Goal: Task Accomplishment & Management: Use online tool/utility

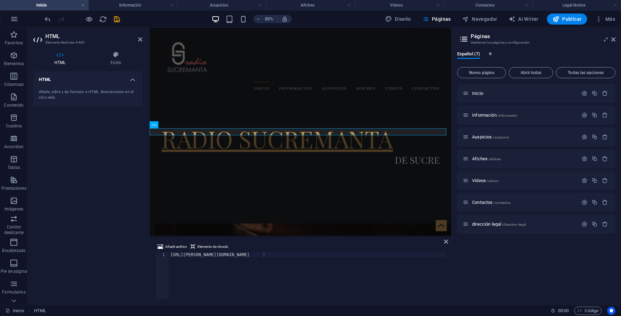
scroll to position [0, 7]
click at [159, 106] on div "inicio Información auspicios afiches videos Contactos" at bounding box center [327, 70] width 355 height 85
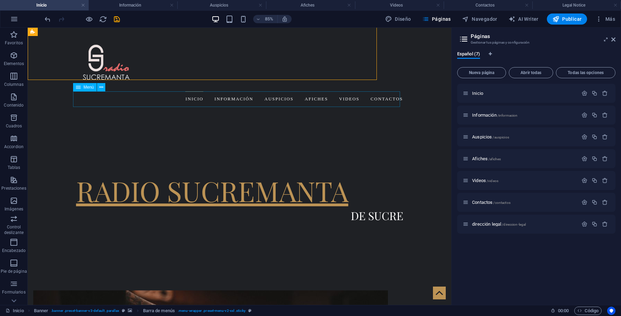
scroll to position [350, 0]
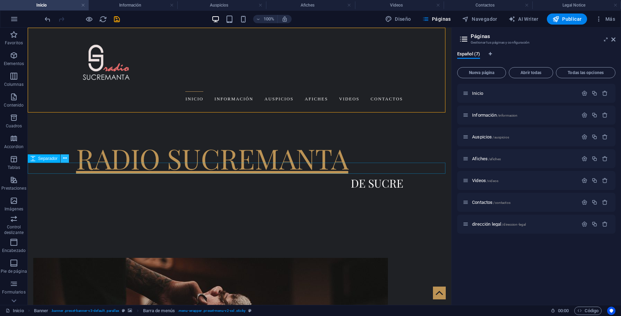
click at [66, 160] on icon at bounding box center [65, 158] width 4 height 7
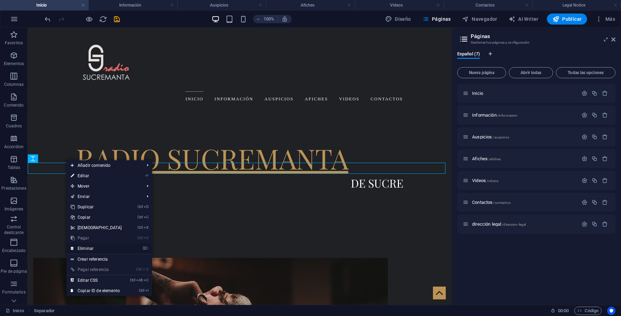
drag, startPoint x: 89, startPoint y: 248, endPoint x: 83, endPoint y: 213, distance: 35.6
click at [89, 248] on link "⌦ Eliminar" at bounding box center [96, 248] width 60 height 10
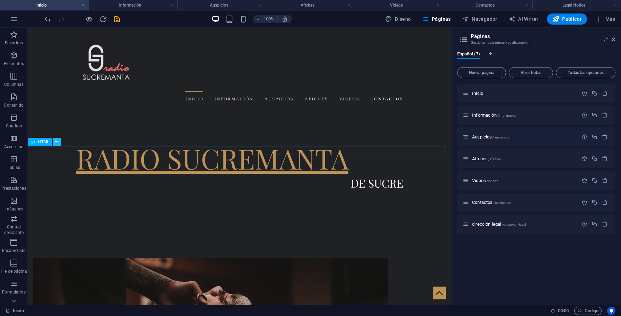
click at [57, 142] on icon at bounding box center [57, 141] width 4 height 7
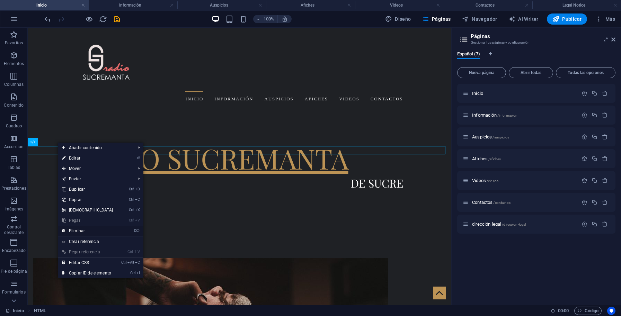
click at [76, 229] on link "⌦ Eliminar" at bounding box center [88, 231] width 60 height 10
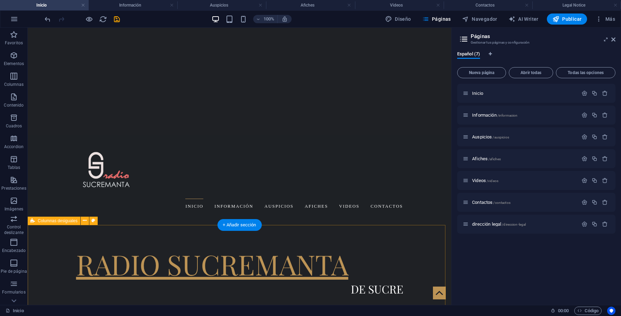
scroll to position [279, 0]
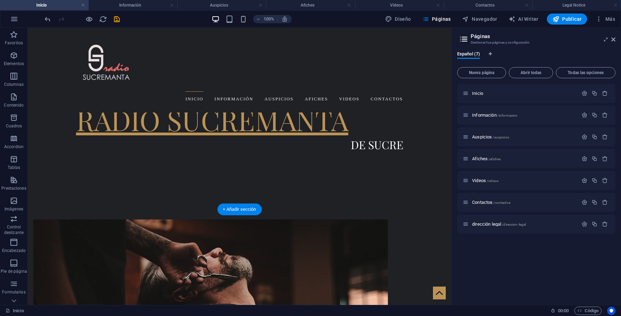
scroll to position [353, 0]
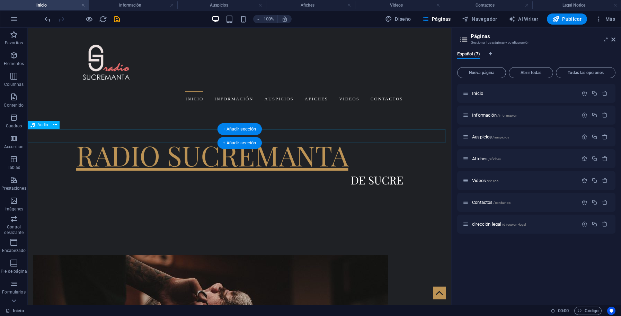
click at [46, 126] on span "Audio" at bounding box center [42, 125] width 11 height 4
click at [56, 126] on icon at bounding box center [55, 124] width 4 height 7
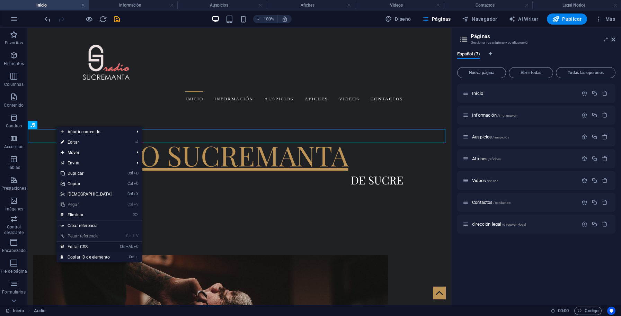
click at [75, 245] on link "Ctrl Alt C Editar CSS" at bounding box center [86, 247] width 60 height 10
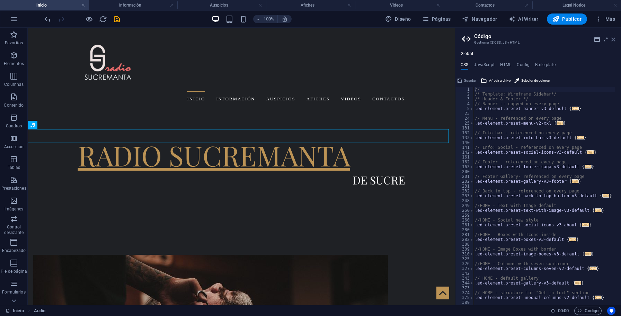
click at [614, 39] on icon at bounding box center [613, 40] width 4 height 6
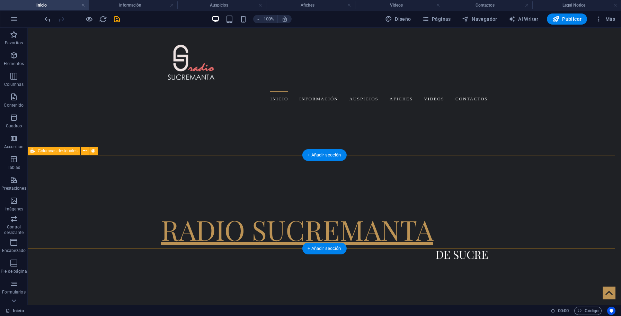
scroll to position [349, 0]
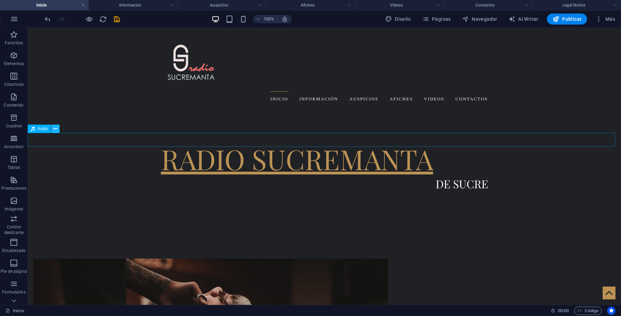
click at [53, 128] on button at bounding box center [55, 129] width 8 height 8
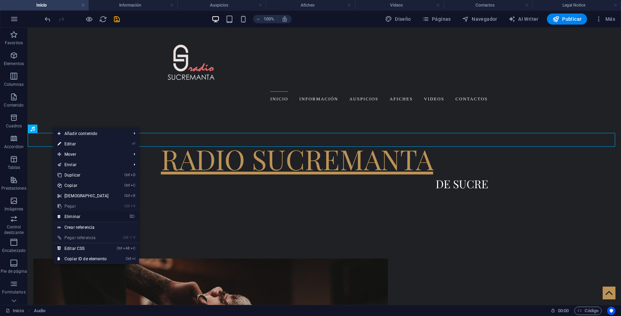
click at [106, 214] on link "⌦ Eliminar" at bounding box center [83, 217] width 60 height 10
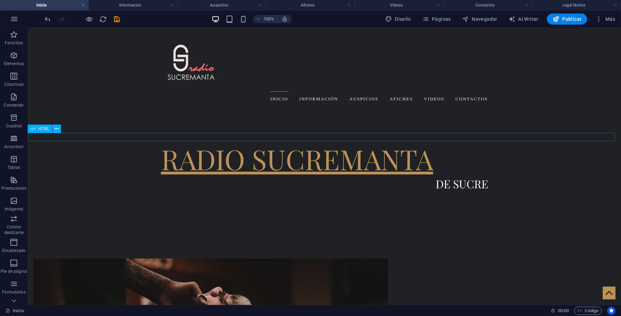
click at [85, 140] on icon at bounding box center [85, 137] width 4 height 7
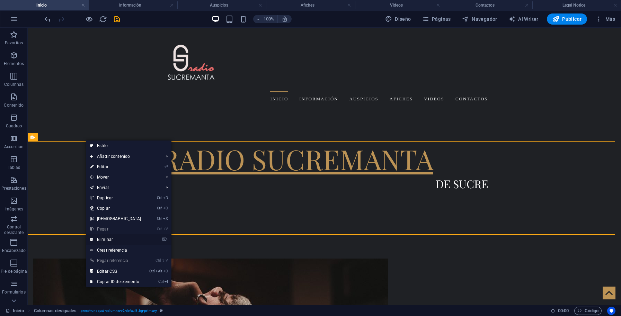
drag, startPoint x: 116, startPoint y: 237, endPoint x: 88, endPoint y: 209, distance: 39.4
click at [116, 237] on link "⌦ Eliminar" at bounding box center [116, 239] width 60 height 10
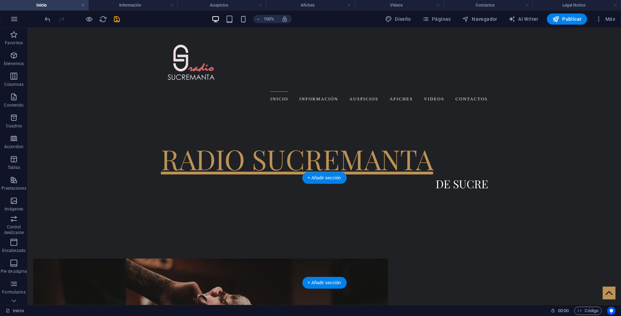
scroll to position [313, 0]
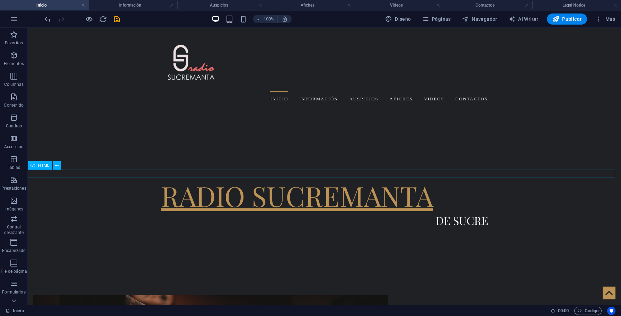
click at [56, 168] on icon at bounding box center [57, 165] width 4 height 7
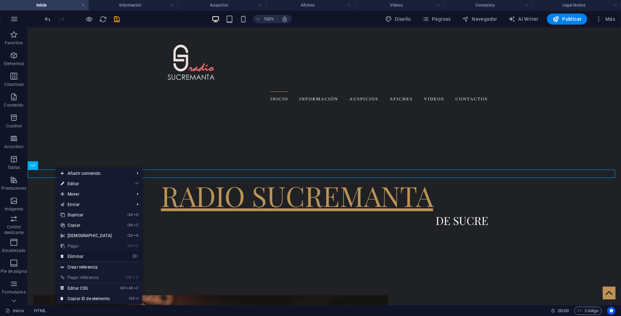
drag, startPoint x: 77, startPoint y: 255, endPoint x: 47, endPoint y: 226, distance: 41.4
click at [77, 255] on link "⌦ Eliminar" at bounding box center [86, 256] width 60 height 10
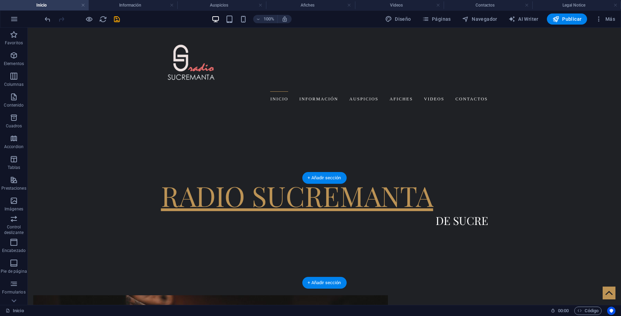
scroll to position [304, 0]
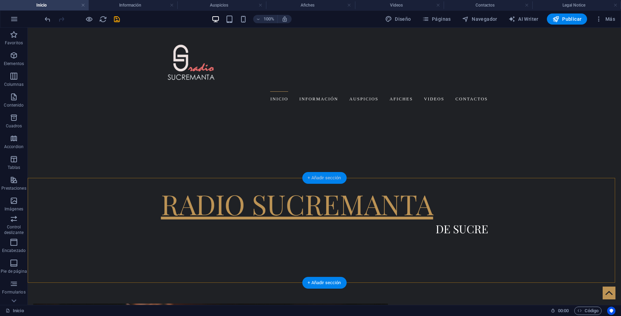
click at [325, 177] on div "+ Añadir sección" at bounding box center [324, 178] width 44 height 12
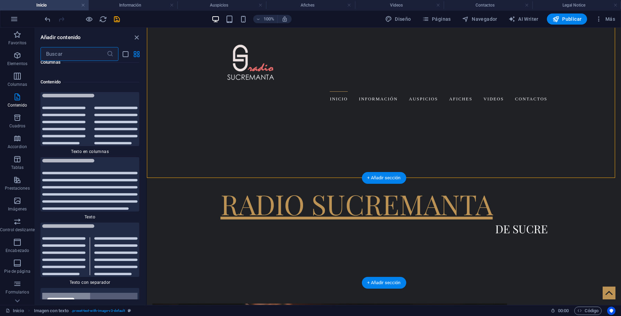
scroll to position [2390, 0]
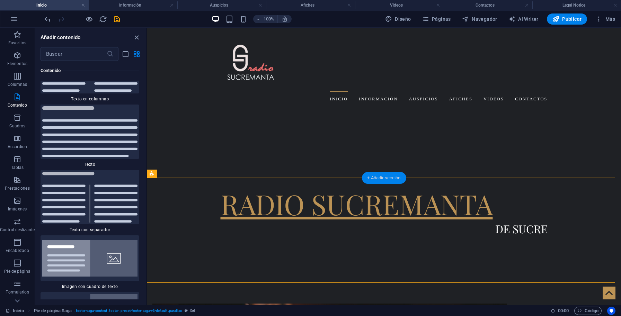
click at [370, 173] on div "+ Añadir sección" at bounding box center [383, 178] width 44 height 12
click at [372, 280] on div "+ Añadir sección" at bounding box center [383, 283] width 44 height 12
click at [374, 286] on div "+ Añadir sección" at bounding box center [383, 283] width 44 height 12
click at [366, 288] on div "+ Añadir sección" at bounding box center [383, 283] width 44 height 12
drag, startPoint x: 512, startPoint y: 316, endPoint x: 350, endPoint y: 170, distance: 218.2
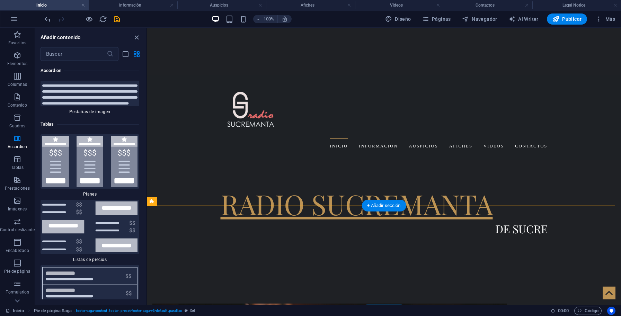
scroll to position [269, 0]
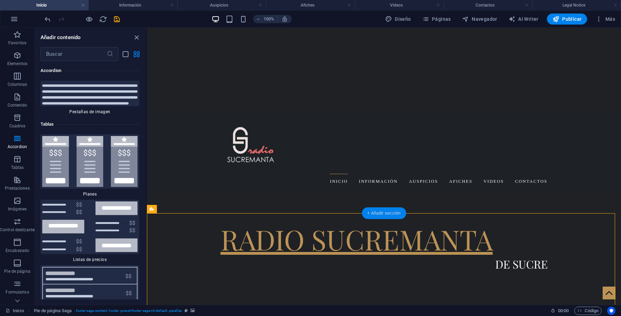
drag, startPoint x: 379, startPoint y: 215, endPoint x: 171, endPoint y: 188, distance: 209.5
click at [379, 215] on div "+ Añadir sección" at bounding box center [383, 213] width 44 height 12
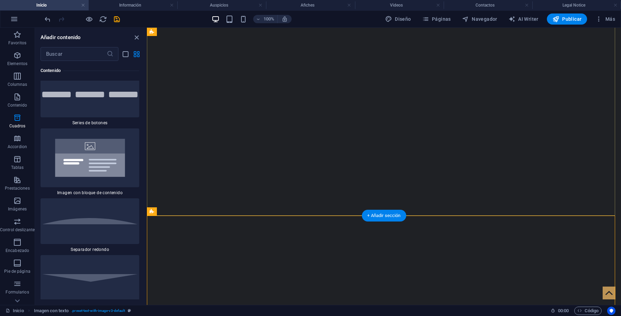
scroll to position [128, 0]
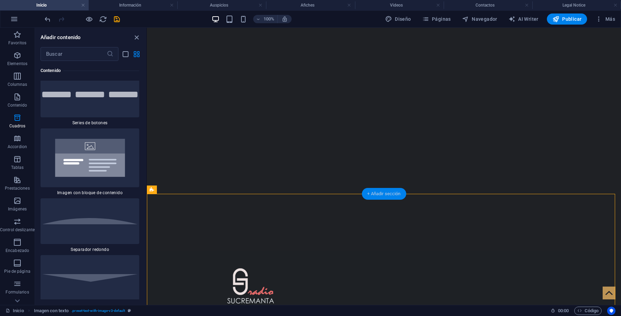
click at [378, 191] on div "+ Añadir sección" at bounding box center [383, 194] width 44 height 12
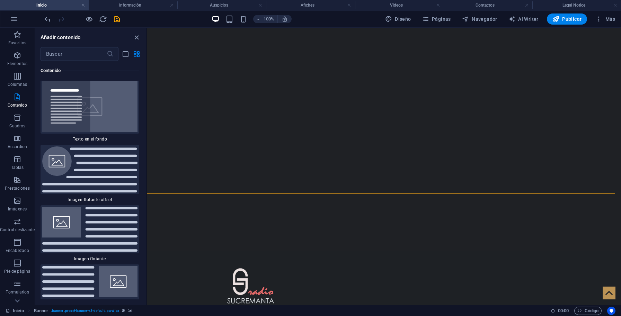
scroll to position [2889, 0]
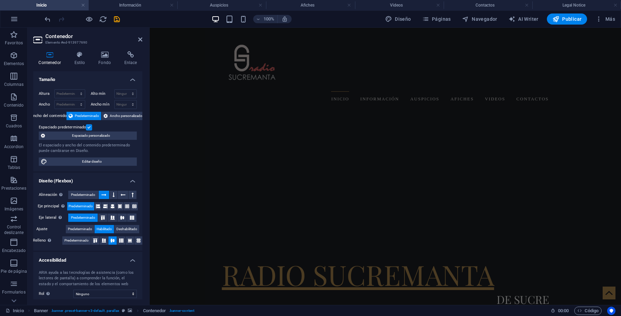
scroll to position [304, 0]
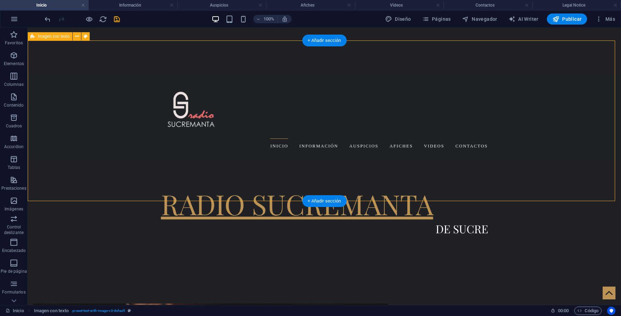
scroll to position [281, 0]
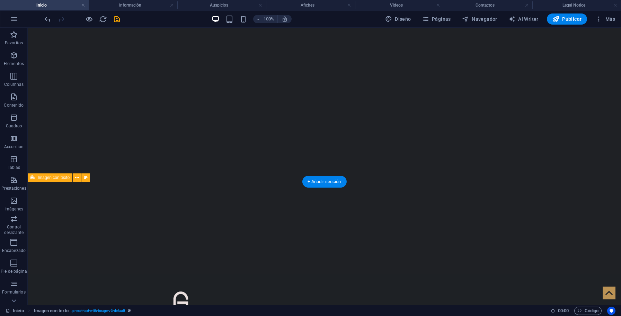
scroll to position [140, 0]
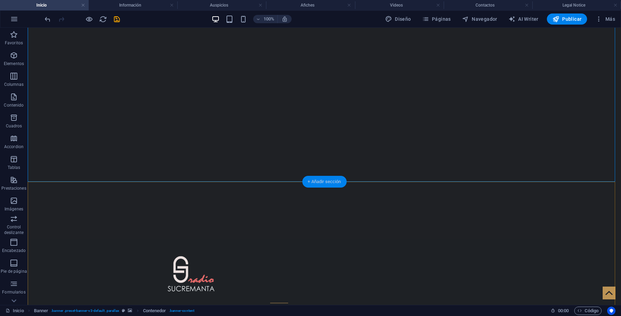
click at [310, 187] on div "+ Añadir sección" at bounding box center [324, 182] width 44 height 12
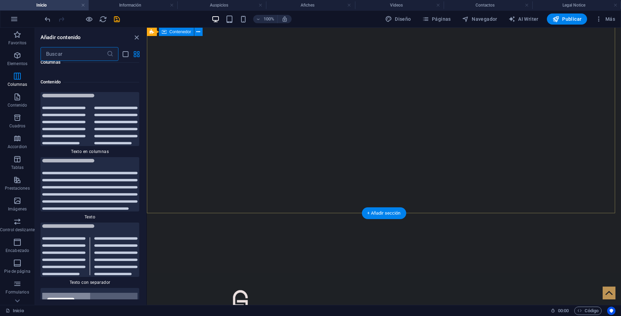
scroll to position [177, 0]
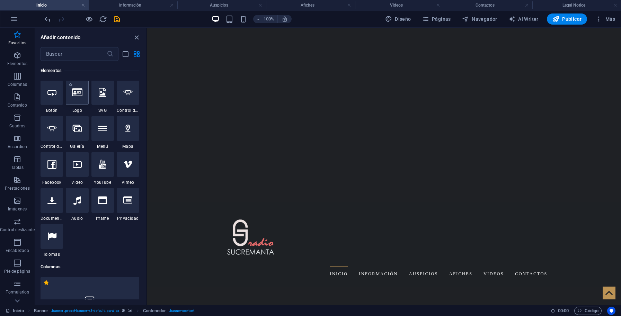
scroll to position [188, 0]
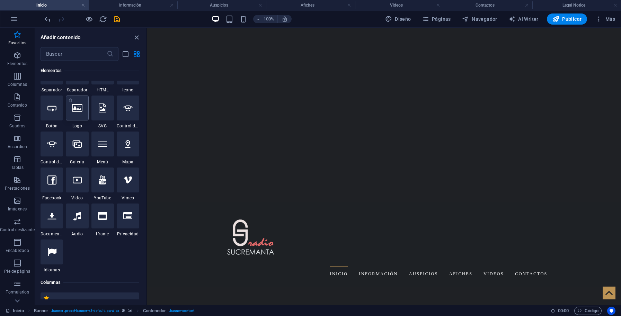
click at [66, 120] on div at bounding box center [77, 108] width 23 height 25
click at [147, 151] on div "Arrastra aquí para reemplazar el contenido existente. Si quieres crear un eleme…" at bounding box center [384, 166] width 474 height 277
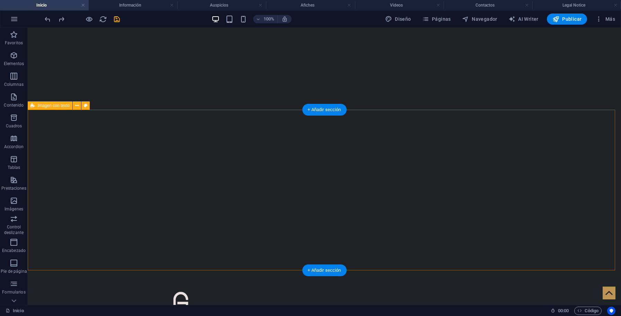
scroll to position [212, 0]
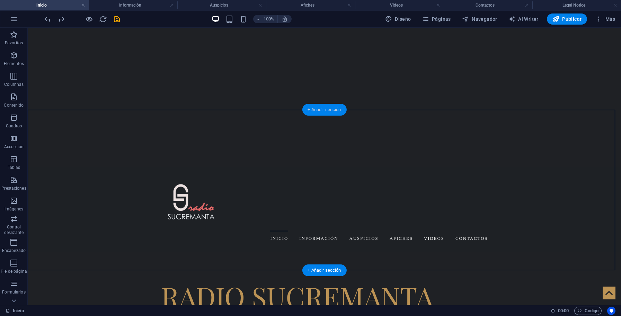
click at [327, 113] on div "+ Añadir sección" at bounding box center [324, 110] width 44 height 12
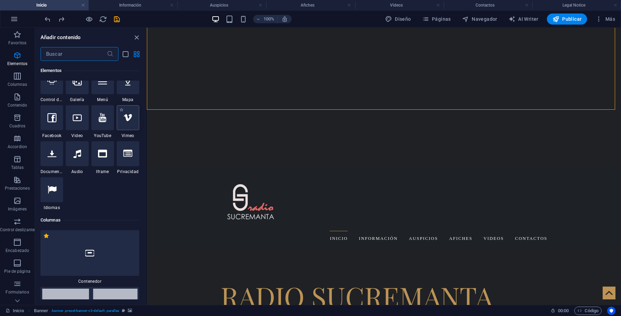
scroll to position [156, 0]
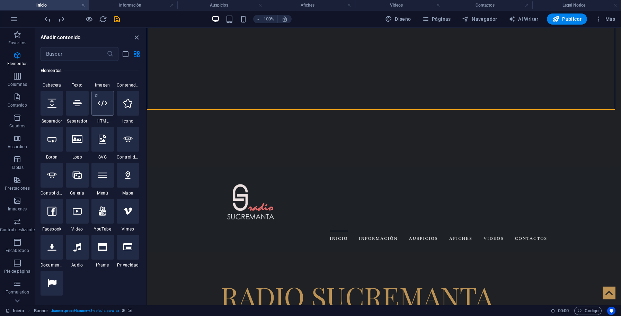
click at [91, 116] on div at bounding box center [102, 103] width 23 height 25
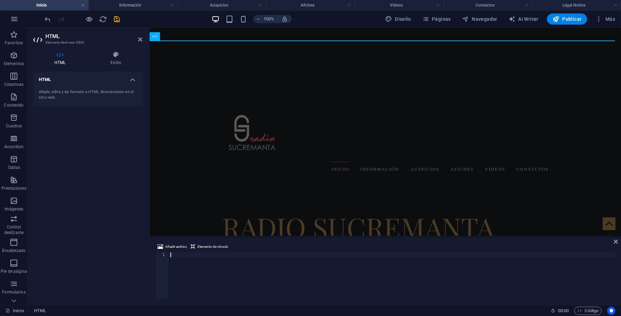
paste textarea "[URL][PERSON_NAME][DOMAIN_NAME]"
type textarea "[URL][PERSON_NAME][DOMAIN_NAME]"
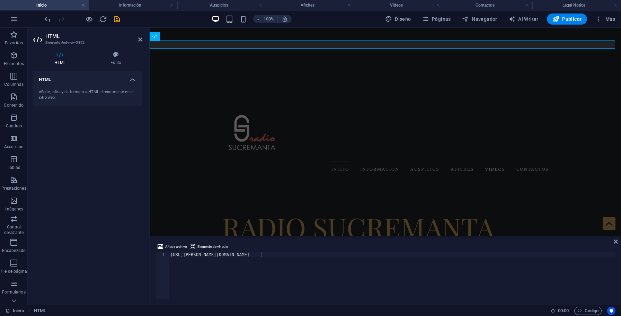
click at [150, 246] on div "Añadir archivo Elemento de vínculo [URL][PERSON_NAME][DOMAIN_NAME] 1 [URL][PERS…" at bounding box center [385, 271] width 471 height 68
click at [255, 299] on div "[URL][PERSON_NAME][DOMAIN_NAME]" at bounding box center [385, 303] width 471 height 8
click at [391, 245] on div "Añadir archivo Elemento de vínculo" at bounding box center [385, 248] width 460 height 10
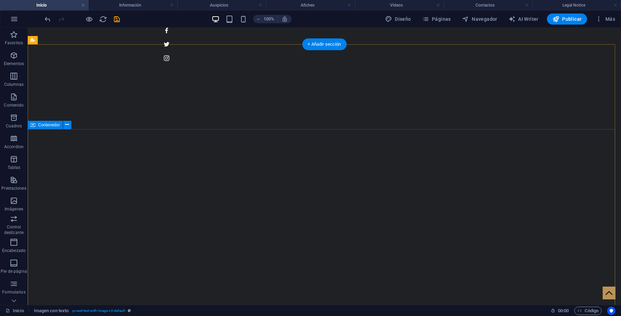
scroll to position [0, 0]
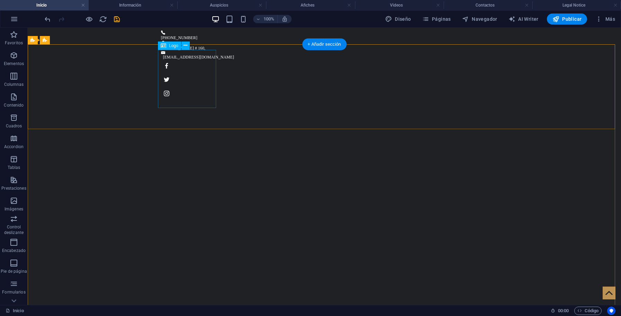
select select "px"
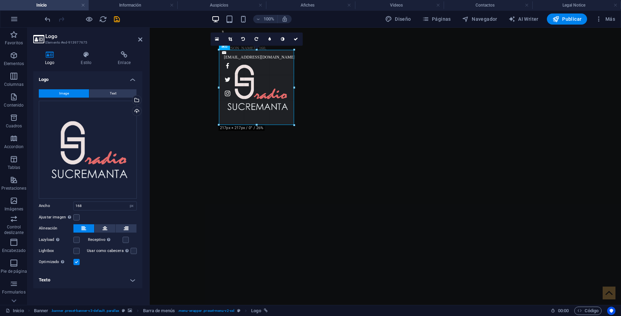
drag, startPoint x: 275, startPoint y: 108, endPoint x: 97, endPoint y: 137, distance: 180.2
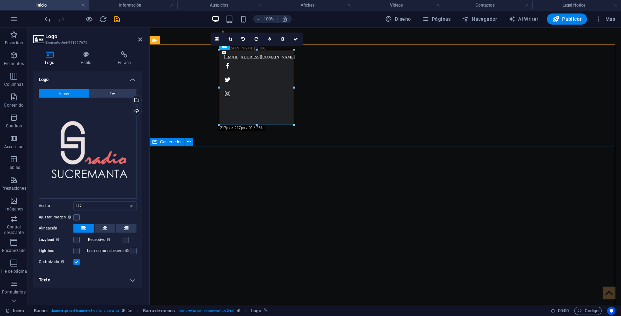
type input "217"
drag, startPoint x: 152, startPoint y: 157, endPoint x: 164, endPoint y: 161, distance: 13.6
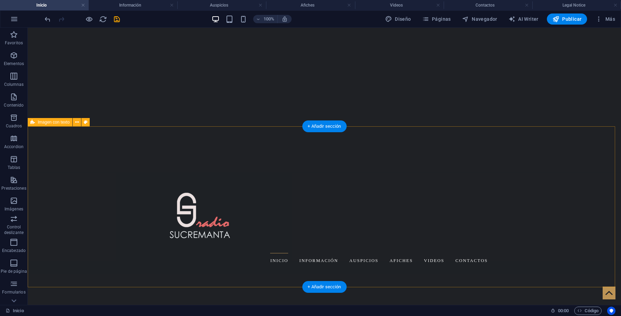
scroll to position [171, 0]
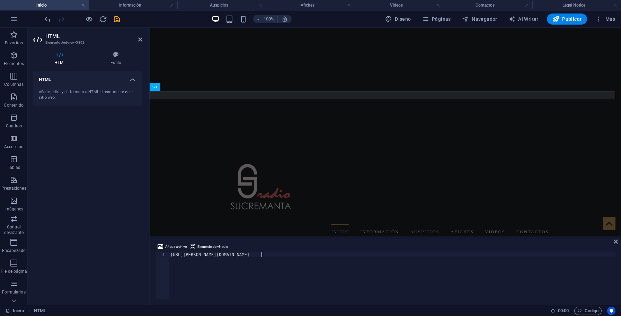
click at [456, 283] on div "[URL][PERSON_NAME][DOMAIN_NAME]" at bounding box center [392, 280] width 446 height 57
click at [586, 310] on span "Código" at bounding box center [587, 311] width 21 height 8
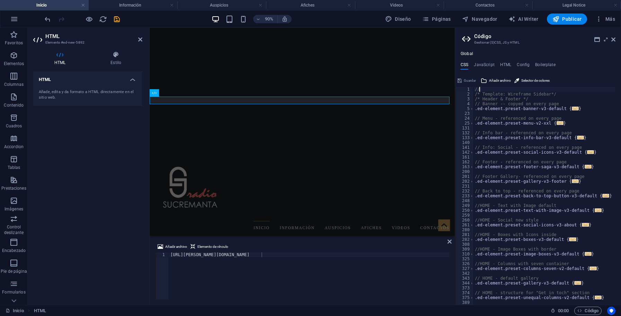
paste textarea "[URL][PERSON_NAME][DOMAIN_NAME]"
type textarea "//"
click at [486, 66] on h4 "JavaScript" at bounding box center [484, 66] width 20 height 8
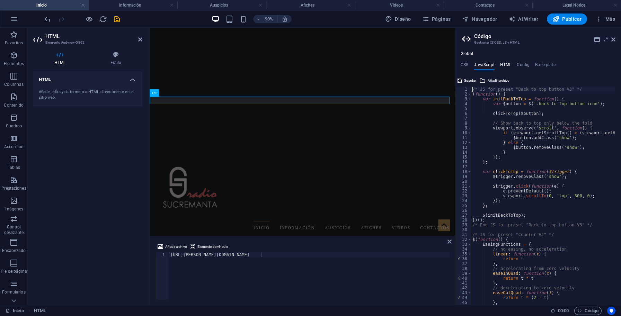
click at [508, 66] on h4 "HTML" at bounding box center [505, 66] width 11 height 8
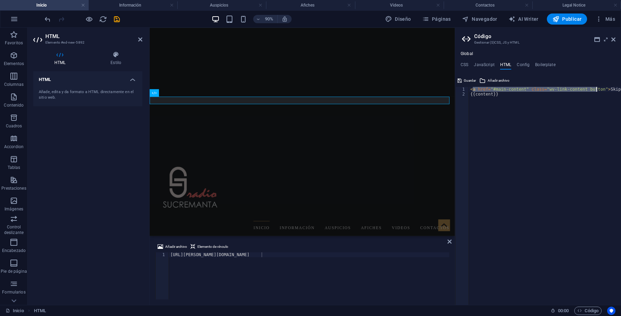
drag, startPoint x: 472, startPoint y: 90, endPoint x: 595, endPoint y: 89, distance: 122.9
click at [595, 89] on div "< a href = "#main-content" class = "wv-link-content button" > Skip to main cont…" at bounding box center [562, 198] width 187 height 222
click at [503, 96] on div "< a href = "#main-content" class = "wv-link-content button" > Skip to main cont…" at bounding box center [562, 198] width 187 height 222
paste textarea "[URL][PERSON_NAME][DOMAIN_NAME]"
type textarea "{{content}}"
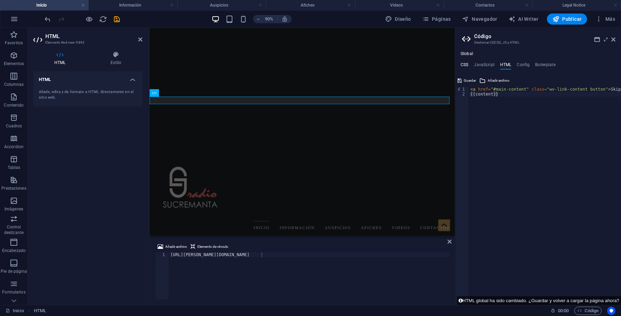
click at [466, 65] on h4 "CSS" at bounding box center [464, 66] width 8 height 8
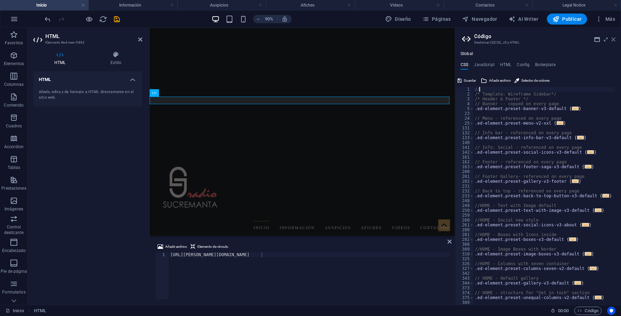
click at [612, 38] on icon at bounding box center [613, 40] width 4 height 6
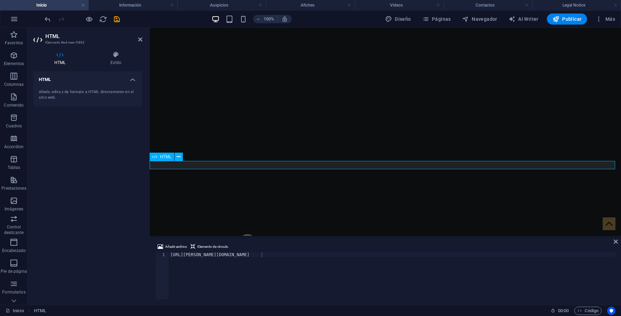
scroll to position [101, 0]
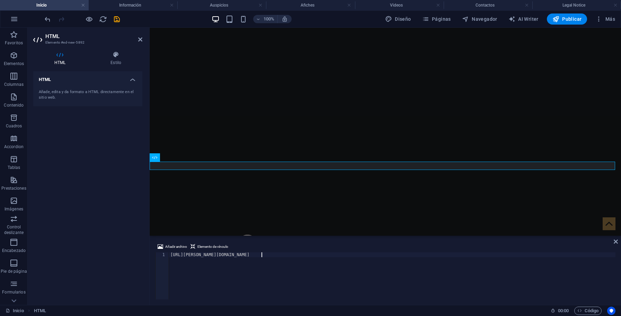
click at [264, 256] on div "[URL][PERSON_NAME][DOMAIN_NAME]" at bounding box center [392, 280] width 446 height 57
click at [264, 256] on div "[URL][PERSON_NAME][DOMAIN_NAME]" at bounding box center [392, 275] width 446 height 47
click at [589, 309] on span "Código" at bounding box center [587, 311] width 21 height 8
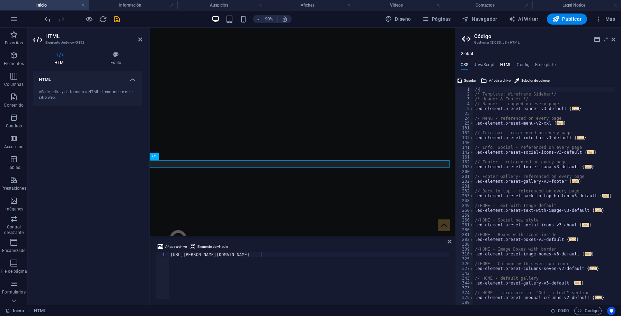
click at [505, 63] on h4 "HTML" at bounding box center [505, 66] width 11 height 8
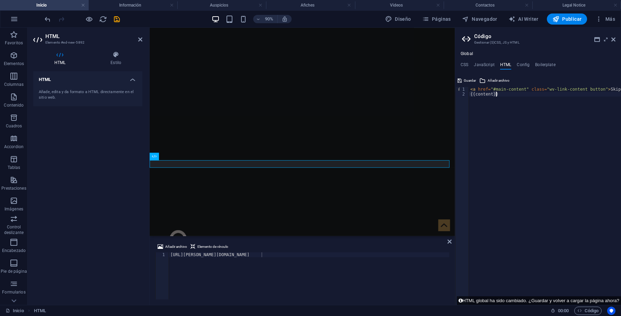
paste textarea "[URL][PERSON_NAME][DOMAIN_NAME]"
type textarea "{{content}}[URL][PERSON_NAME][DOMAIN_NAME]"
click at [469, 81] on span "Guardar" at bounding box center [470, 81] width 12 height 8
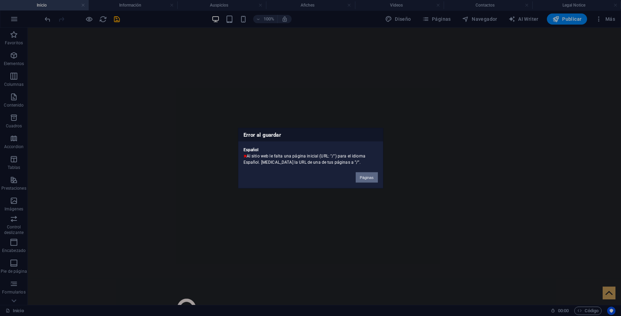
click at [369, 178] on button "Páginas" at bounding box center [367, 177] width 22 height 10
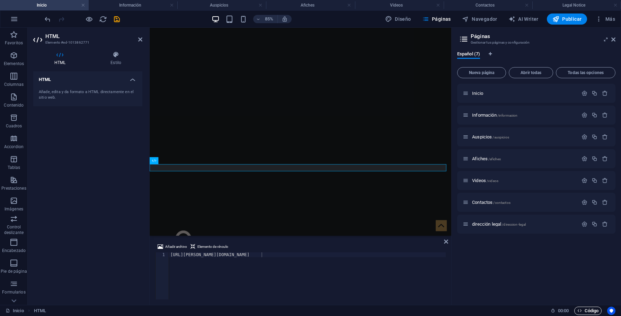
click at [582, 310] on span "Código" at bounding box center [587, 311] width 21 height 8
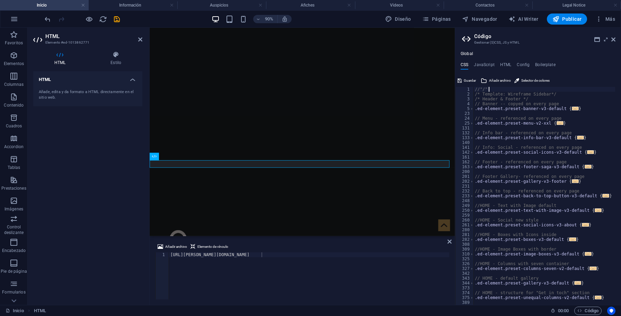
scroll to position [0, 0]
paste textarea "[URL][PERSON_NAME][DOMAIN_NAME]"
type textarea "//"/" [URL][PERSON_NAME][DOMAIN_NAME]"
click at [466, 79] on span "Guardar" at bounding box center [470, 81] width 12 height 8
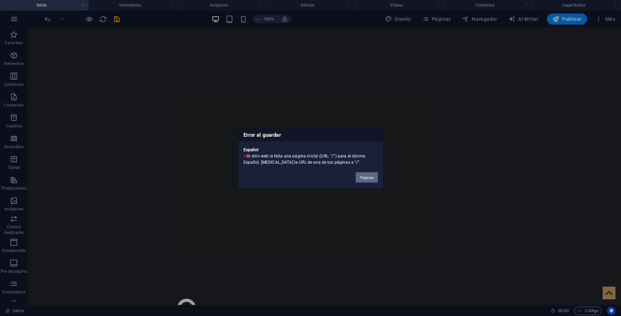
click at [367, 179] on button "Páginas" at bounding box center [367, 177] width 22 height 10
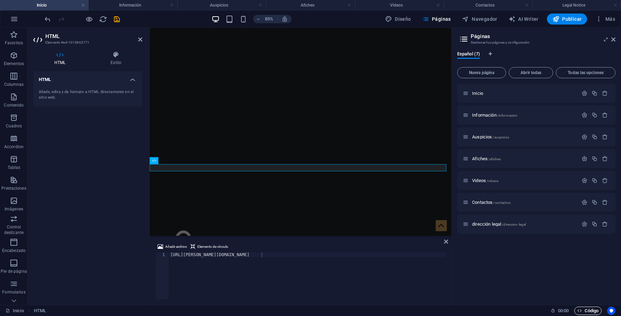
click at [595, 311] on span "Código" at bounding box center [587, 311] width 21 height 8
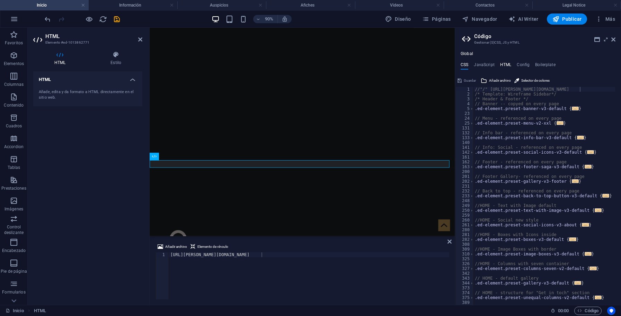
click at [505, 63] on h4 "HTML" at bounding box center [505, 66] width 11 height 8
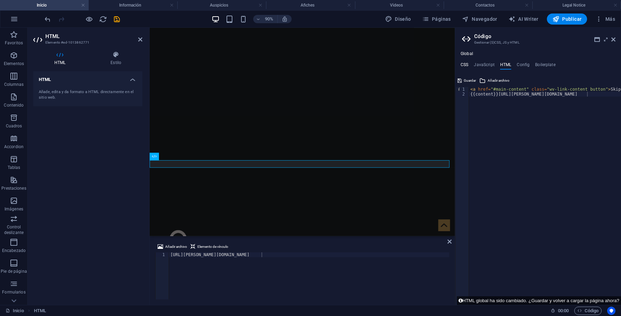
click at [463, 64] on h4 "CSS" at bounding box center [464, 66] width 8 height 8
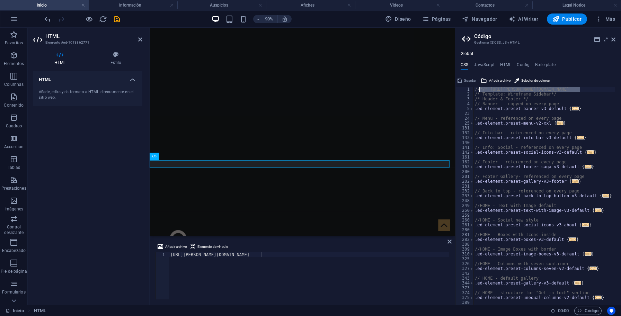
drag, startPoint x: 587, startPoint y: 91, endPoint x: 481, endPoint y: 90, distance: 106.6
click at [481, 90] on div "//"/" [URL][PERSON_NAME][DOMAIN_NAME] /* Template: Wireframe Sidebar*/ /* Heade…" at bounding box center [550, 198] width 154 height 222
type textarea "//"
click at [508, 63] on h4 "HTML" at bounding box center [505, 66] width 11 height 8
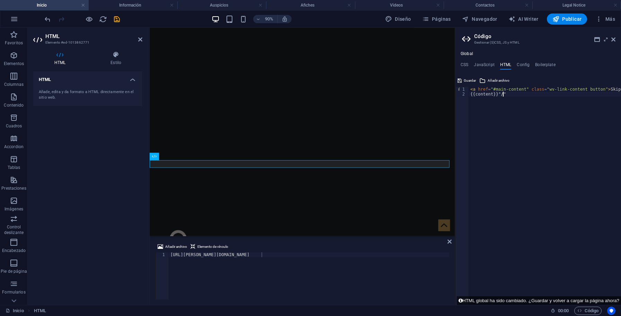
paste textarea "[URL][PERSON_NAME][DOMAIN_NAME]"
type textarea "{{content}}"/"[URL][PERSON_NAME][DOMAIN_NAME]"
click at [470, 80] on span "Guardar" at bounding box center [470, 81] width 12 height 8
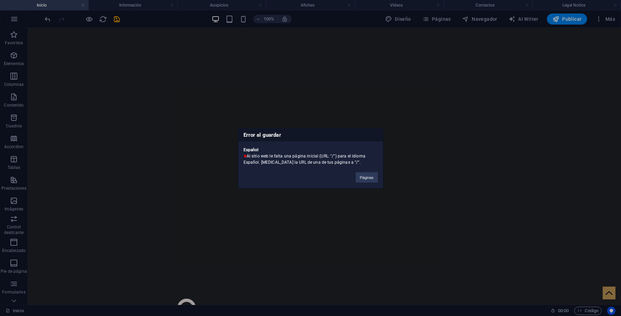
click at [334, 209] on div "Error al guardar Español Al sitio web le falta una página inicial (URL: "/") pa…" at bounding box center [310, 158] width 621 height 316
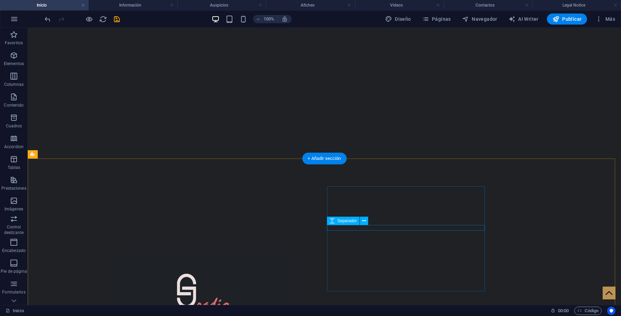
scroll to position [171, 0]
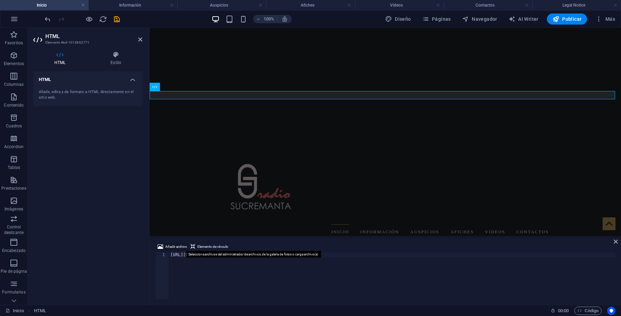
click at [175, 248] on span "Añadir archivo" at bounding box center [176, 247] width 22 height 8
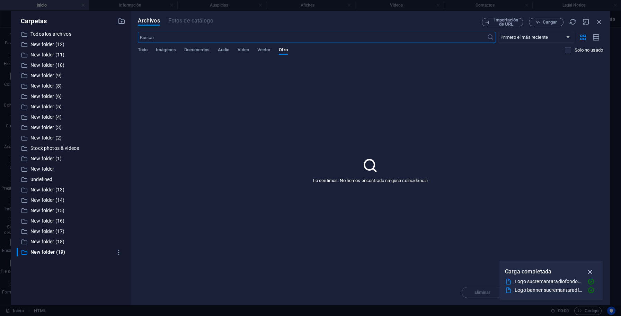
click at [591, 272] on icon "button" at bounding box center [590, 272] width 8 height 8
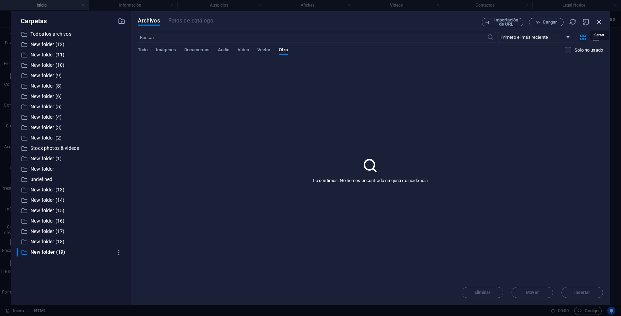
drag, startPoint x: 599, startPoint y: 22, endPoint x: 179, endPoint y: 183, distance: 449.6
click at [599, 22] on icon "button" at bounding box center [599, 22] width 8 height 8
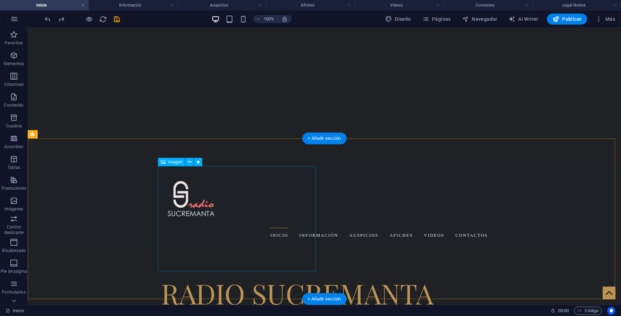
scroll to position [163, 0]
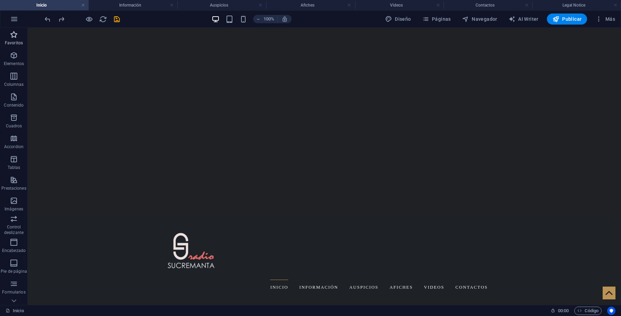
click at [19, 34] on span "Favoritos" at bounding box center [14, 38] width 28 height 17
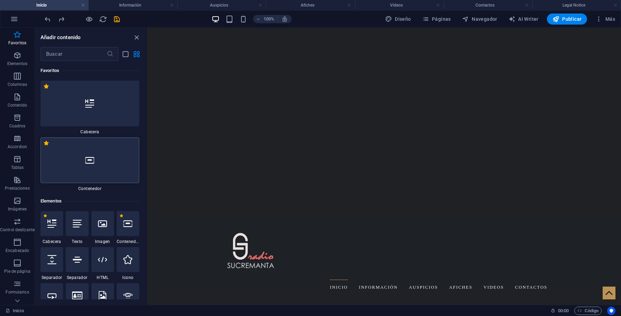
click at [114, 156] on div at bounding box center [90, 160] width 99 height 46
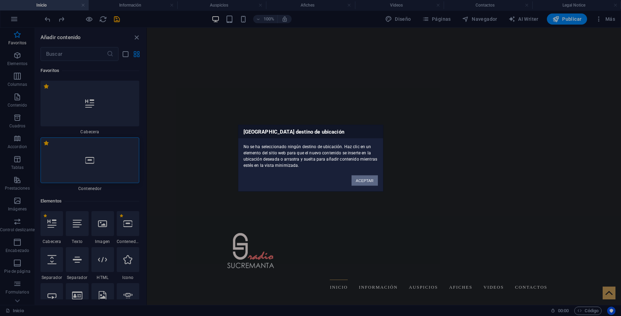
click at [366, 179] on button "ACEPTAR" at bounding box center [364, 180] width 26 height 10
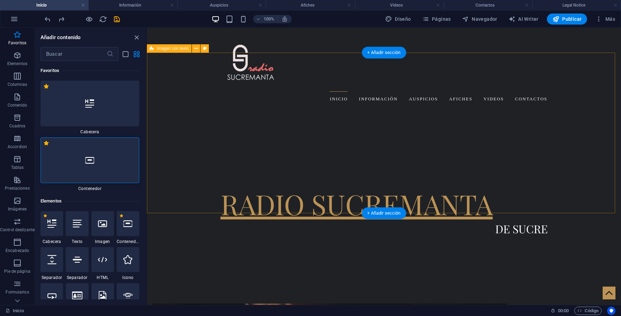
scroll to position [269, 0]
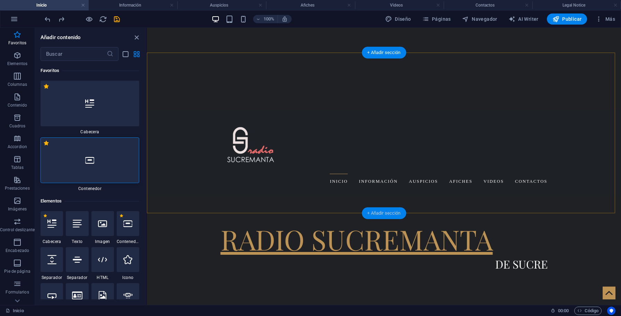
click at [381, 214] on div "+ Añadir sección" at bounding box center [383, 213] width 44 height 12
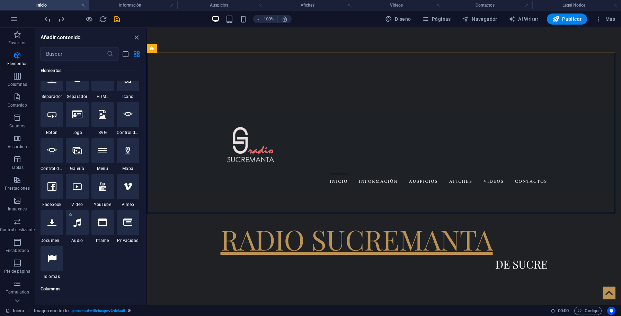
scroll to position [178, 0]
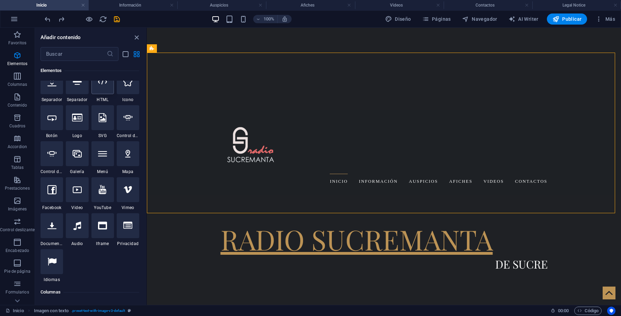
click at [91, 94] on div at bounding box center [102, 81] width 23 height 25
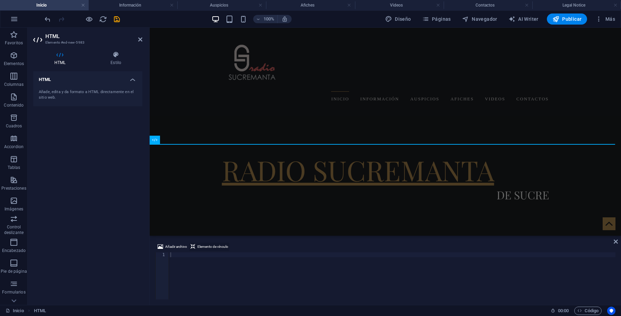
click at [206, 246] on span "Elemento de vínculo" at bounding box center [212, 247] width 31 height 8
click at [208, 247] on span "Elemento de vínculo" at bounding box center [212, 247] width 31 height 8
click at [179, 256] on div at bounding box center [392, 280] width 446 height 57
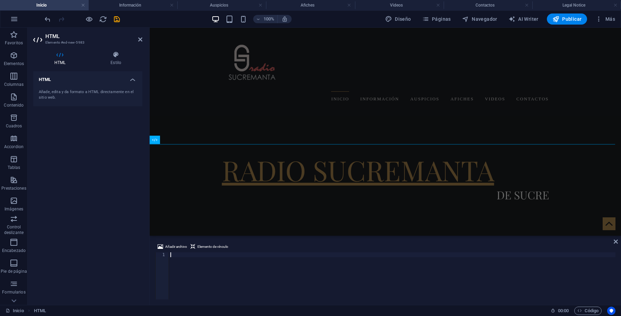
paste textarea "[URL][DOMAIN_NAME][PERSON_NAME][DOMAIN_NAME]"
type textarea "[URL][DOMAIN_NAME][PERSON_NAME][DOMAIN_NAME]"
click at [273, 256] on div "[URL][DOMAIN_NAME][PERSON_NAME][DOMAIN_NAME]" at bounding box center [392, 280] width 446 height 57
click at [272, 256] on div "[URL][DOMAIN_NAME][PERSON_NAME][DOMAIN_NAME]" at bounding box center [392, 275] width 446 height 47
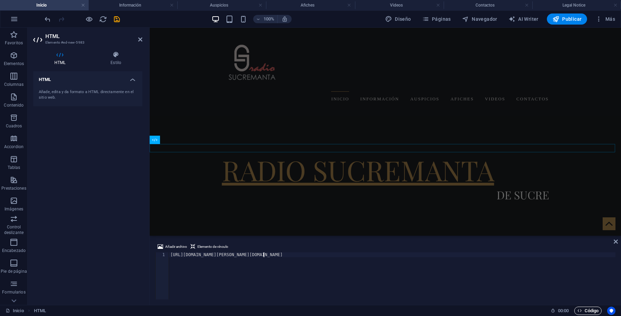
click at [582, 312] on span "Código" at bounding box center [587, 311] width 21 height 8
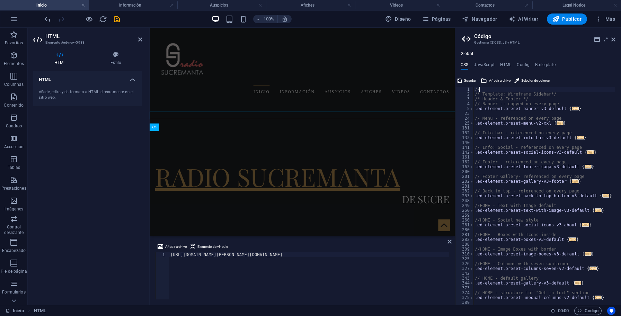
scroll to position [292, 0]
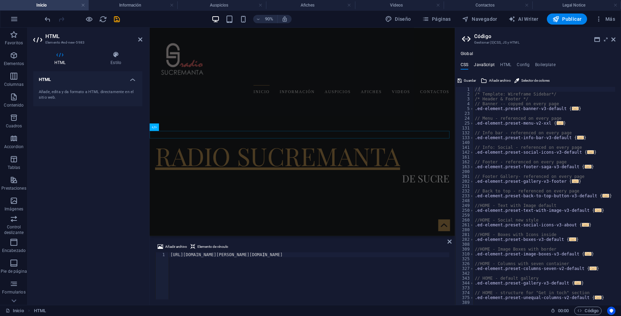
click at [484, 64] on h4 "JavaScript" at bounding box center [484, 66] width 20 height 8
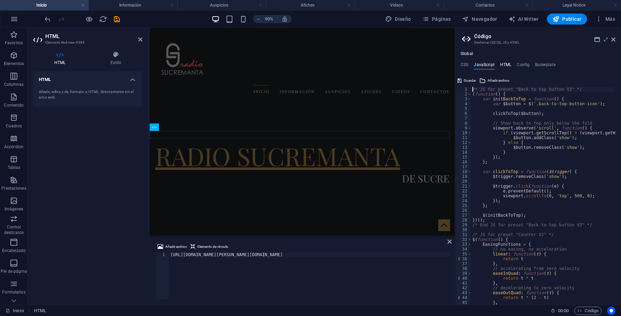
click at [503, 64] on h4 "HTML" at bounding box center [505, 66] width 11 height 8
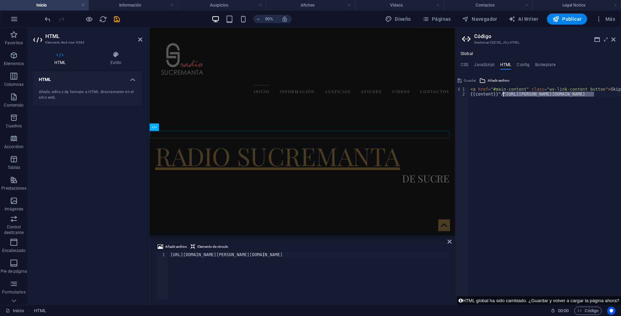
drag, startPoint x: 598, startPoint y: 95, endPoint x: 502, endPoint y: 93, distance: 95.6
click at [502, 93] on div "< a href = "#main-content" class = "wv-link-content button" > Skip to main cont…" at bounding box center [562, 198] width 187 height 222
paste textarea "[URL][DOMAIN_NAME][PERSON_NAME][DOMAIN_NAME]"
type textarea "{{content}}"/"[URL][DOMAIN_NAME][PERSON_NAME][DOMAIN_NAME]"
drag, startPoint x: 468, startPoint y: 80, endPoint x: 476, endPoint y: 149, distance: 70.0
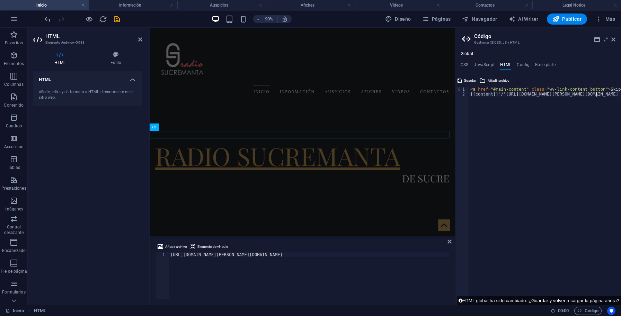
click at [468, 79] on span "Guardar" at bounding box center [470, 81] width 12 height 8
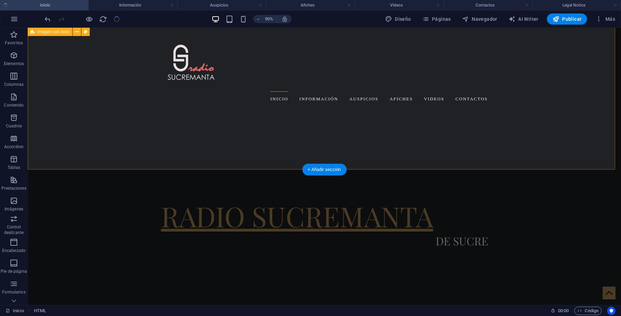
scroll to position [313, 0]
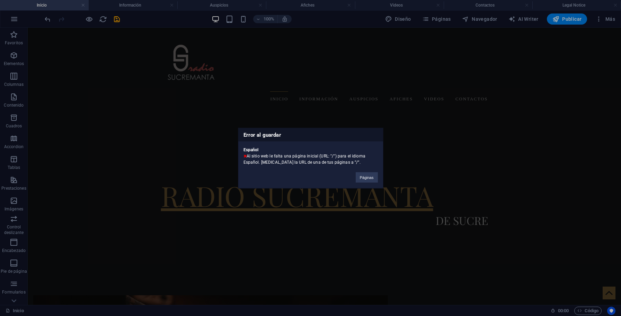
click at [428, 146] on div "Error al guardar Español Al sitio web le falta una página inicial (URL: "/") pa…" at bounding box center [310, 158] width 621 height 316
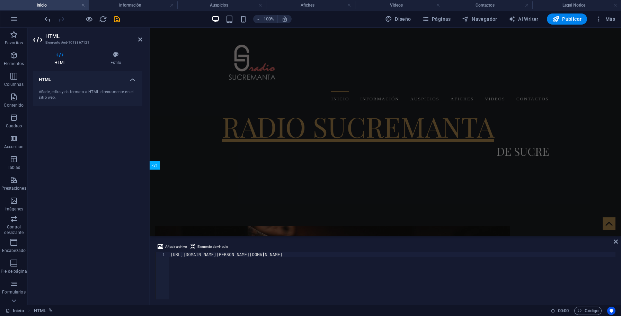
scroll to position [243, 0]
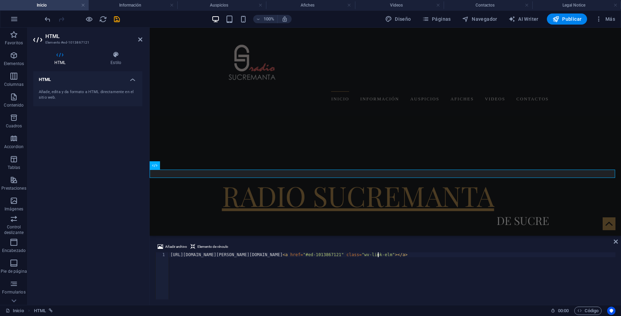
click at [390, 254] on div "[URL][DOMAIN_NAME][PERSON_NAME][DOMAIN_NAME] < a href = "#ed-1013867121" class …" at bounding box center [392, 280] width 446 height 57
click at [388, 254] on div "[URL][DOMAIN_NAME][PERSON_NAME][DOMAIN_NAME] < a href = "#ed-1013867121" class …" at bounding box center [392, 275] width 446 height 47
click at [388, 254] on div "[URL][DOMAIN_NAME][PERSON_NAME][DOMAIN_NAME] < a href = "#ed-1013867121" class …" at bounding box center [392, 280] width 446 height 57
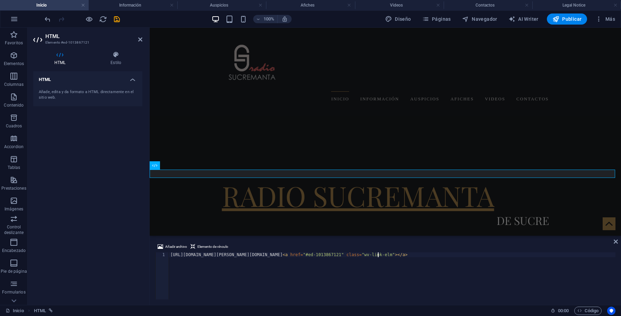
click at [388, 254] on div "[URL][DOMAIN_NAME][PERSON_NAME][DOMAIN_NAME] < a href = "#ed-1013867121" class …" at bounding box center [392, 280] width 446 height 57
click at [388, 254] on div "[URL][DOMAIN_NAME][PERSON_NAME][DOMAIN_NAME] < a href = "#ed-1013867121" class …" at bounding box center [392, 275] width 446 height 47
click at [211, 247] on span "Elemento de vínculo" at bounding box center [212, 247] width 31 height 8
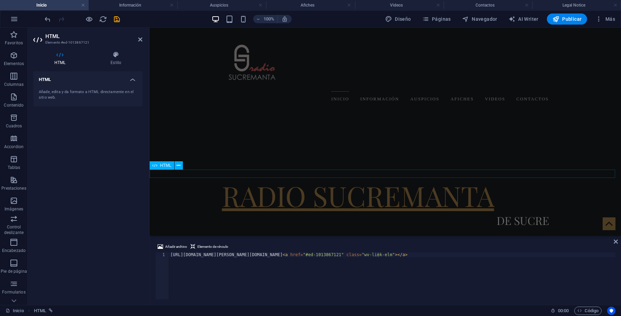
click at [166, 168] on span "HTML" at bounding box center [165, 165] width 11 height 4
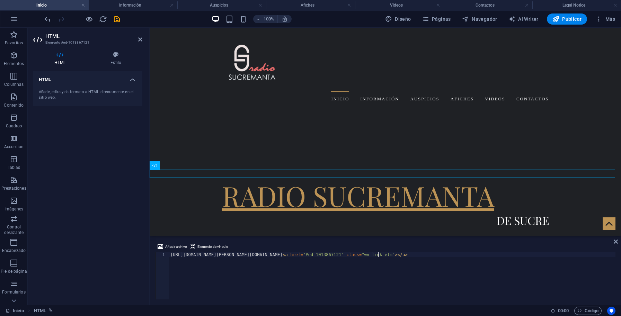
type textarea "[URL][DOMAIN_NAME][PERSON_NAME][DOMAIN_NAME]"
click at [67, 91] on div "Añade, edita y da formato a HTML directamente en el sitio web." at bounding box center [88, 94] width 98 height 11
click at [135, 79] on h4 "HTML" at bounding box center [87, 77] width 109 height 12
click at [133, 79] on h4 "HTML" at bounding box center [87, 79] width 109 height 17
click at [75, 92] on div "Añade, edita y da formato a HTML directamente en el sitio web." at bounding box center [88, 94] width 98 height 11
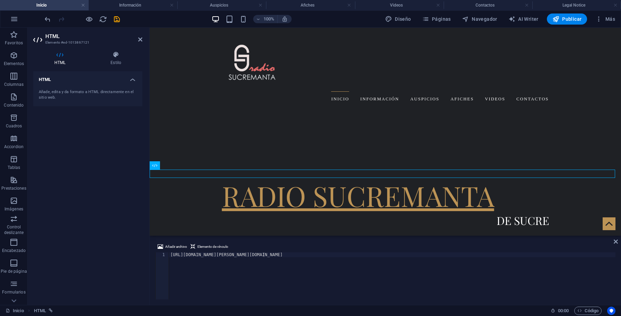
click at [75, 92] on div "Añade, edita y da formato a HTML directamente en el sitio web." at bounding box center [88, 94] width 98 height 11
click at [63, 60] on h4 "HTML" at bounding box center [61, 58] width 56 height 15
click at [61, 60] on h4 "HTML" at bounding box center [61, 58] width 56 height 15
click at [59, 56] on icon at bounding box center [59, 54] width 53 height 7
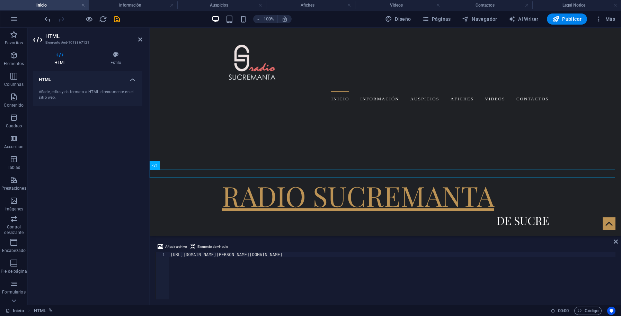
click at [59, 56] on icon at bounding box center [59, 54] width 53 height 7
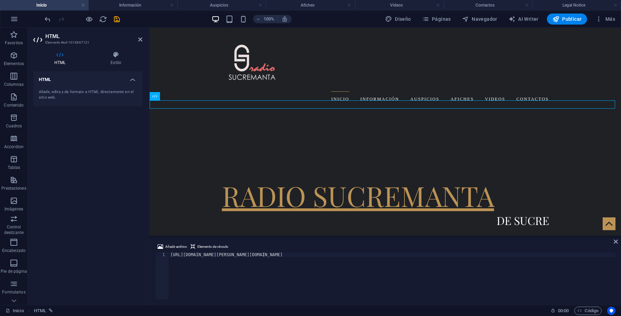
scroll to position [313, 0]
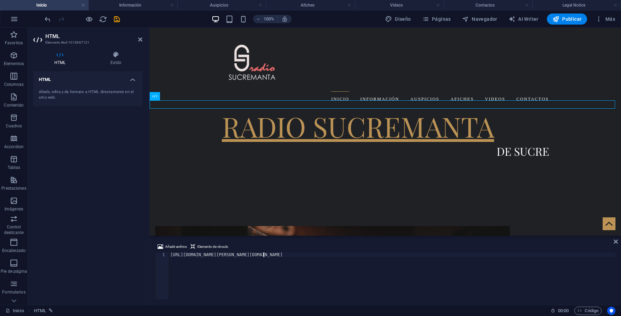
click at [386, 276] on div "[URL][DOMAIN_NAME][PERSON_NAME][DOMAIN_NAME]" at bounding box center [392, 280] width 446 height 57
click at [374, 276] on div "[URL][DOMAIN_NAME][PERSON_NAME][DOMAIN_NAME]" at bounding box center [392, 280] width 446 height 57
drag, startPoint x: 615, startPoint y: 242, endPoint x: 441, endPoint y: 225, distance: 174.2
click at [615, 242] on icon at bounding box center [615, 242] width 4 height 6
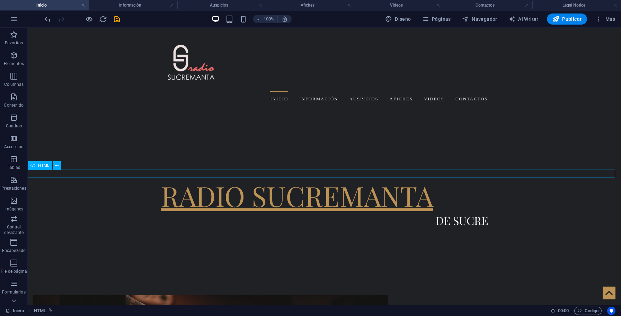
click at [15, 293] on icon "button" at bounding box center [14, 291] width 8 height 8
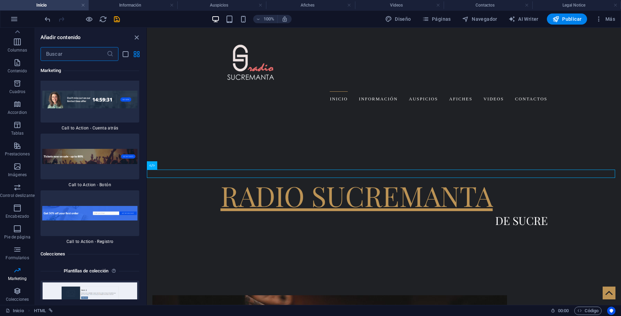
scroll to position [12714, 0]
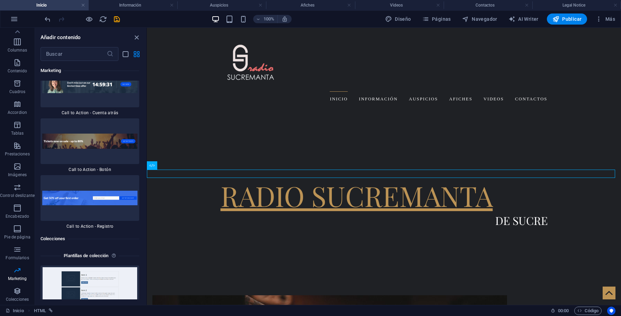
click at [203, 307] on div "Inicio HTML" at bounding box center [275, 311] width 539 height 8
click at [203, 305] on div "Inicio HTML 00 : 00 Código" at bounding box center [310, 310] width 621 height 11
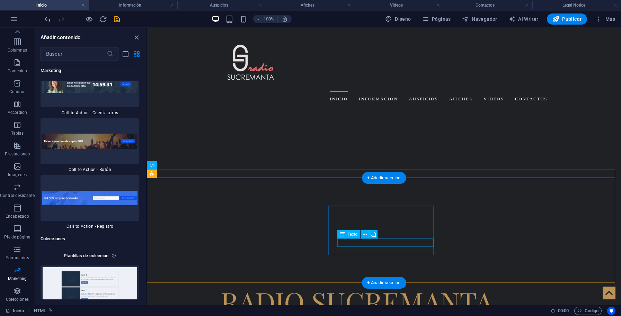
scroll to position [313, 0]
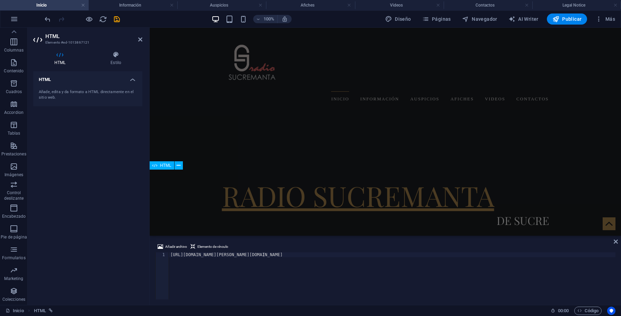
scroll to position [34, 0]
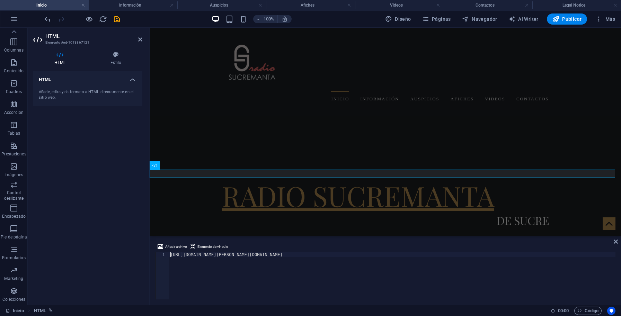
click at [171, 254] on div "[URL][DOMAIN_NAME][PERSON_NAME][DOMAIN_NAME]" at bounding box center [392, 280] width 446 height 57
click at [273, 256] on div ""/[URL][DOMAIN_NAME][PERSON_NAME][DOMAIN_NAME]" at bounding box center [392, 280] width 446 height 57
click at [279, 257] on div ""/[URL][DOMAIN_NAME][PERSON_NAME][DOMAIN_NAME]"" at bounding box center [392, 280] width 446 height 57
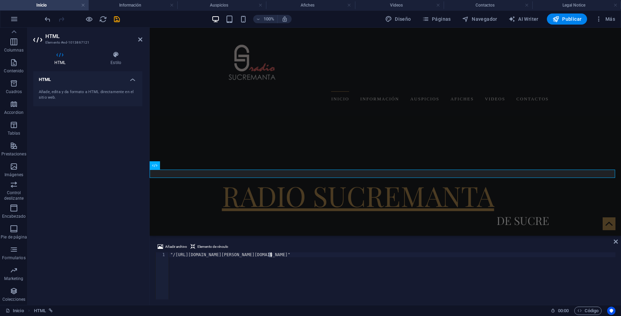
click at [279, 257] on div ""/[URL][DOMAIN_NAME][PERSON_NAME][DOMAIN_NAME]"" at bounding box center [392, 280] width 446 height 57
type textarea ""/[URL][DOMAIN_NAME][PERSON_NAME][DOMAIN_NAME]""
click at [279, 255] on div ""/[URL][DOMAIN_NAME][PERSON_NAME][DOMAIN_NAME]"" at bounding box center [392, 275] width 446 height 47
click at [616, 241] on icon at bounding box center [615, 242] width 4 height 6
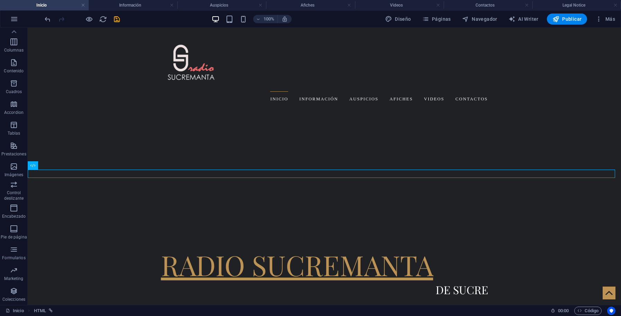
scroll to position [313, 0]
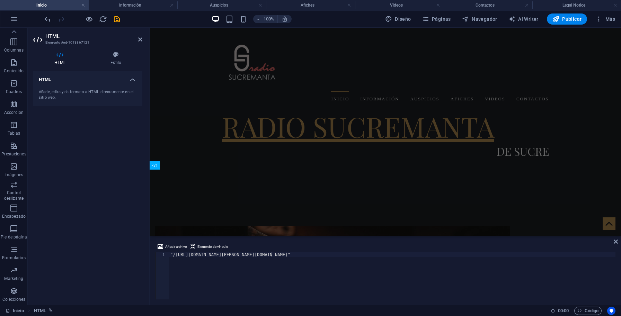
scroll to position [243, 0]
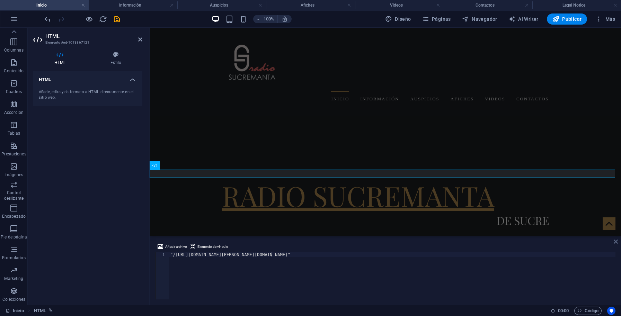
click at [616, 239] on icon at bounding box center [615, 242] width 4 height 6
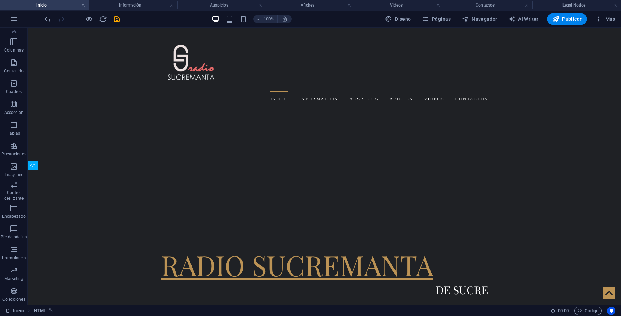
scroll to position [313, 0]
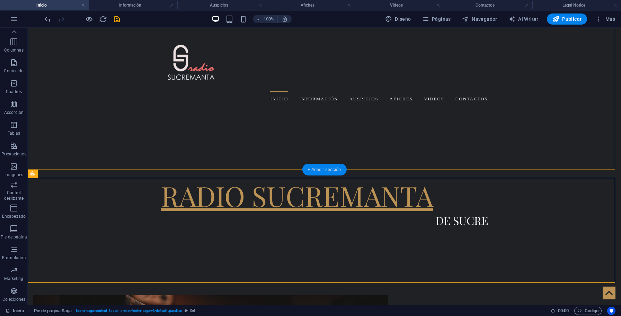
click at [325, 169] on div "+ Añadir sección" at bounding box center [324, 170] width 44 height 12
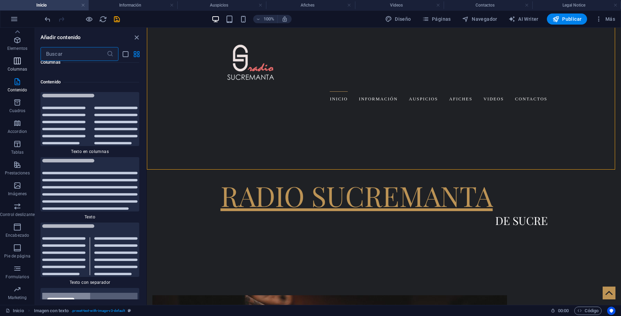
scroll to position [0, 0]
click at [18, 61] on span "Elementos" at bounding box center [17, 59] width 35 height 17
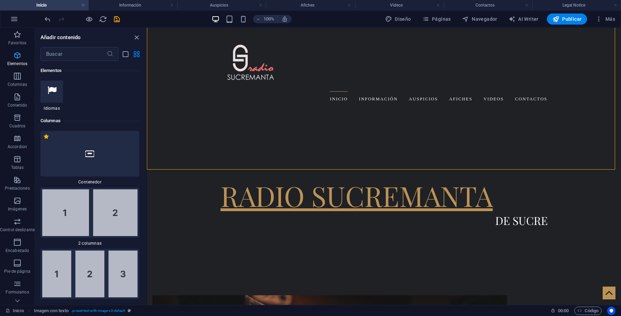
scroll to position [131, 0]
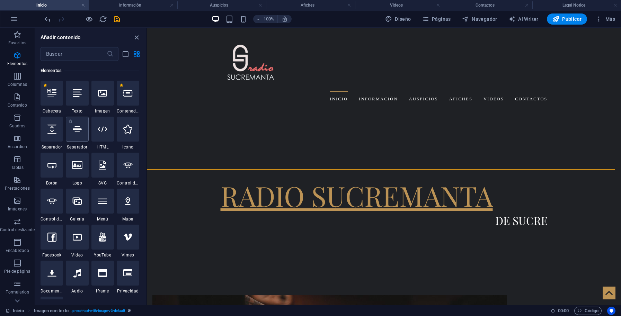
click at [88, 134] on div at bounding box center [77, 129] width 23 height 25
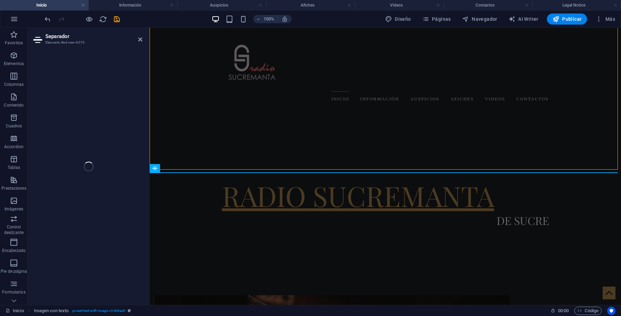
select select "%"
select select "px"
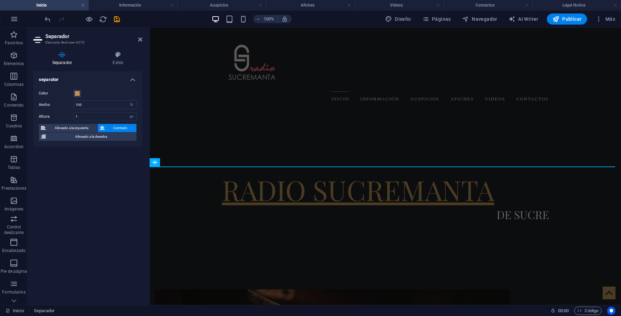
scroll to position [313, 0]
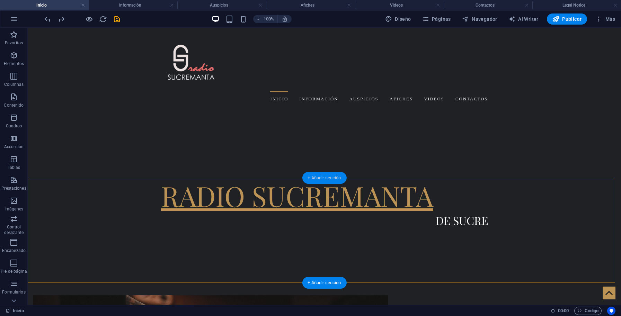
click at [312, 178] on div "+ Añadir sección" at bounding box center [324, 178] width 44 height 12
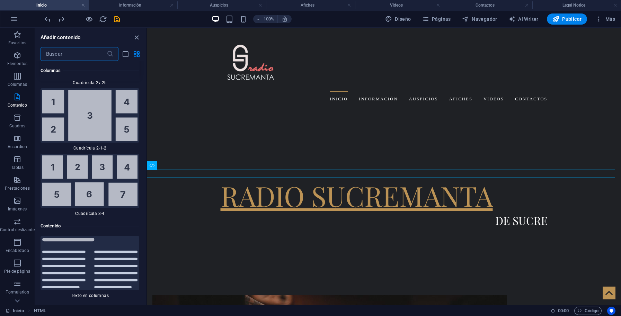
scroll to position [2151, 0]
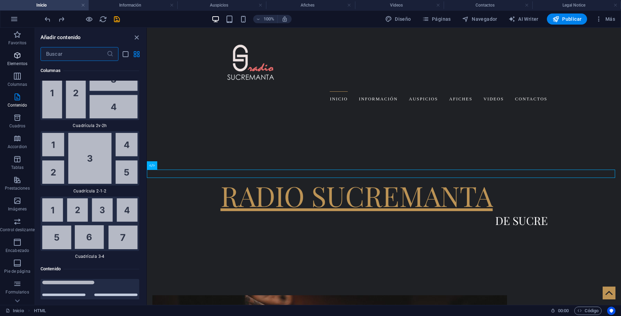
click at [20, 57] on icon "button" at bounding box center [17, 55] width 8 height 8
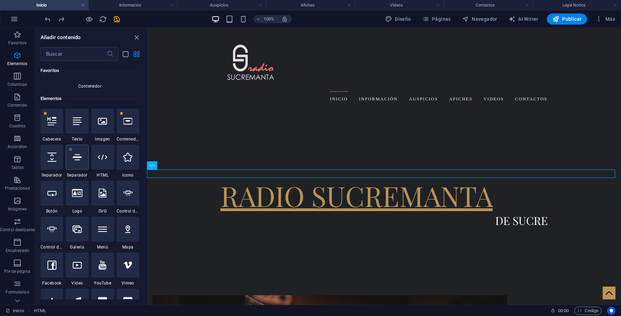
scroll to position [99, 0]
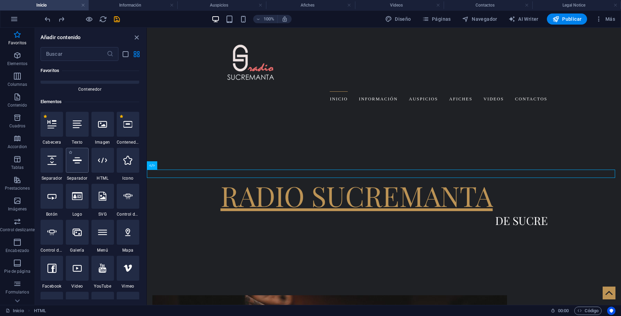
click at [88, 171] on div at bounding box center [77, 160] width 23 height 25
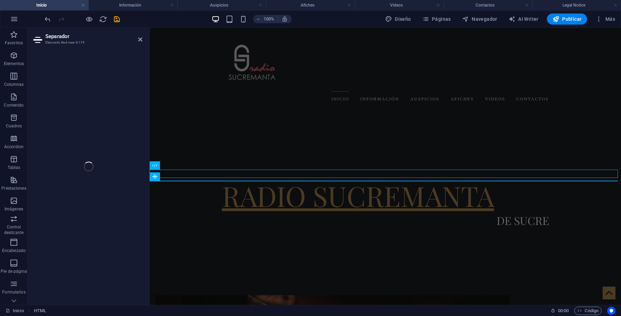
select select "%"
select select "px"
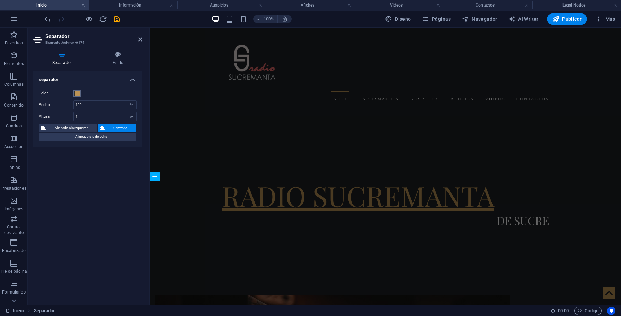
click at [77, 94] on span at bounding box center [77, 94] width 6 height 6
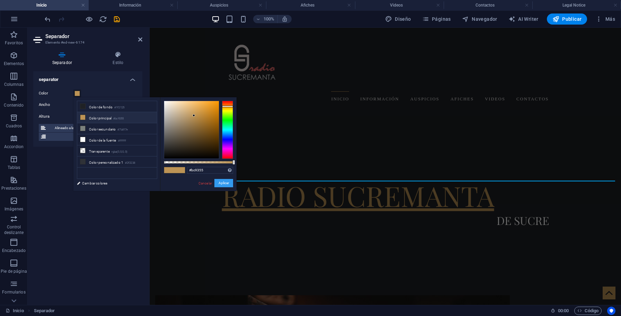
click at [224, 184] on button "Aplicar" at bounding box center [223, 183] width 19 height 8
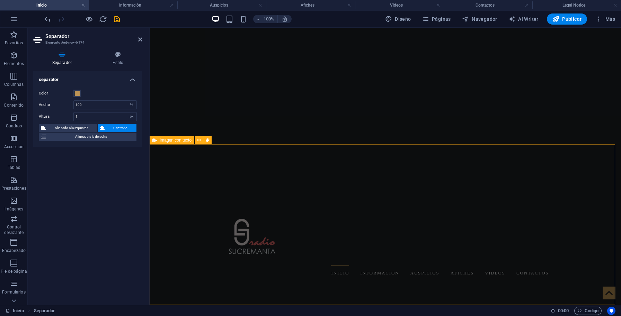
scroll to position [318, 0]
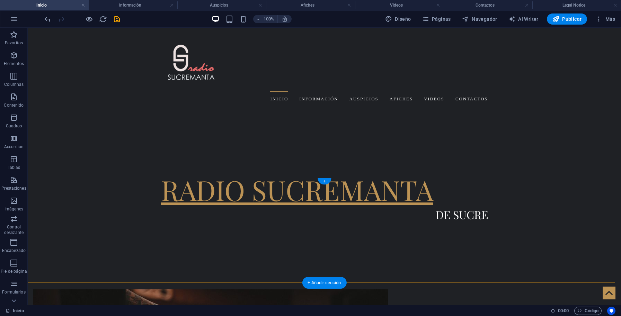
drag, startPoint x: 326, startPoint y: 181, endPoint x: 178, endPoint y: 154, distance: 150.7
click at [326, 181] on div "+" at bounding box center [324, 181] width 14 height 6
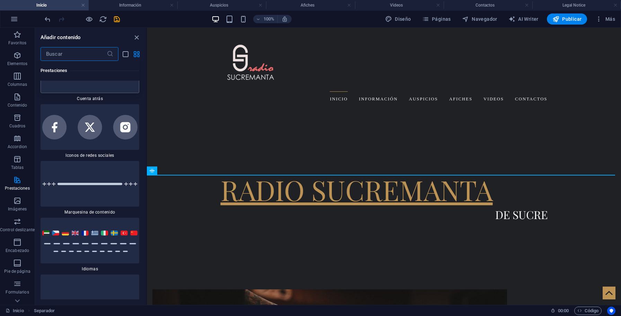
scroll to position [6232, 0]
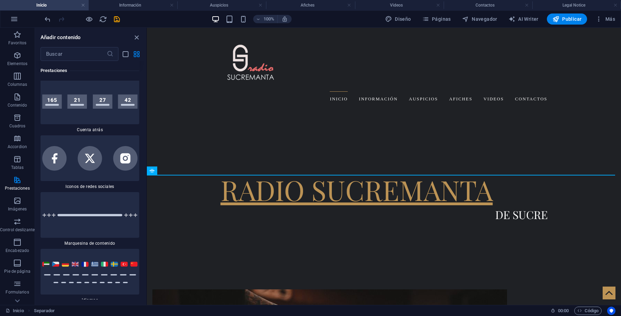
click at [100, 52] on img at bounding box center [89, 45] width 95 height 14
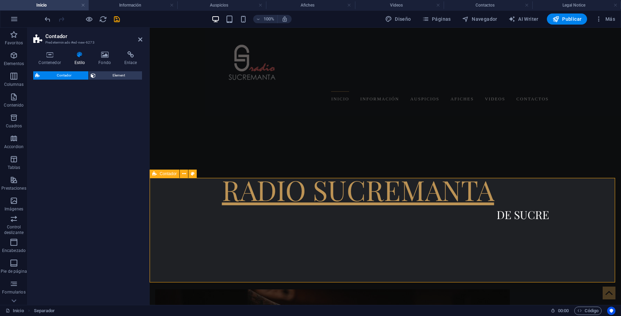
select select "rem"
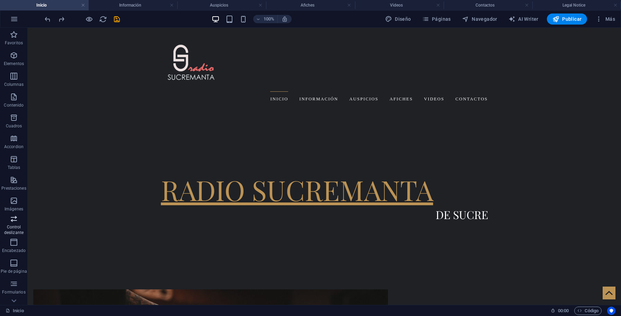
click at [16, 220] on icon "button" at bounding box center [14, 219] width 8 height 8
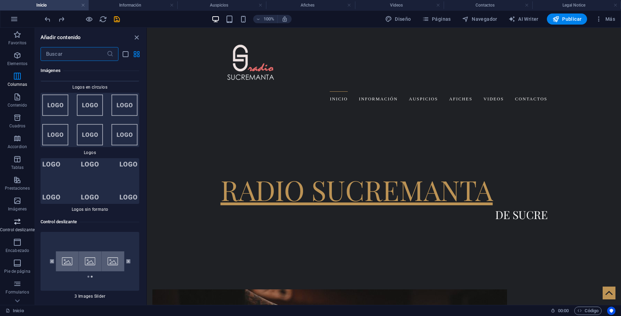
scroll to position [7734, 0]
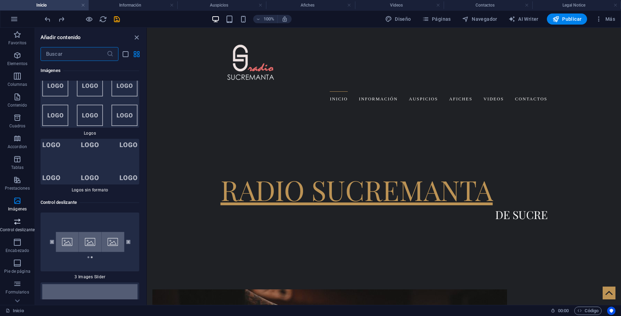
click at [19, 230] on p "Control deslizante" at bounding box center [17, 230] width 35 height 6
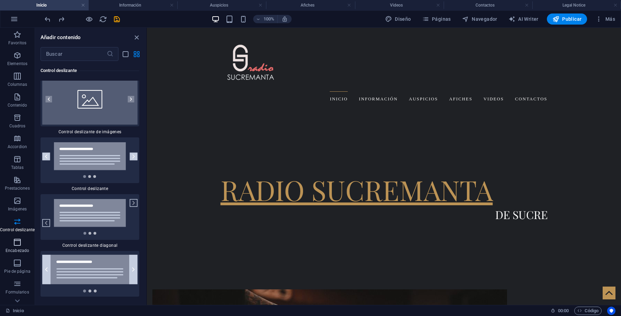
click at [19, 243] on icon "button" at bounding box center [17, 242] width 8 height 8
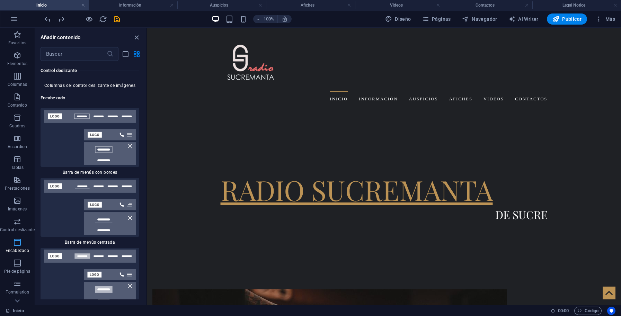
scroll to position [8448, 0]
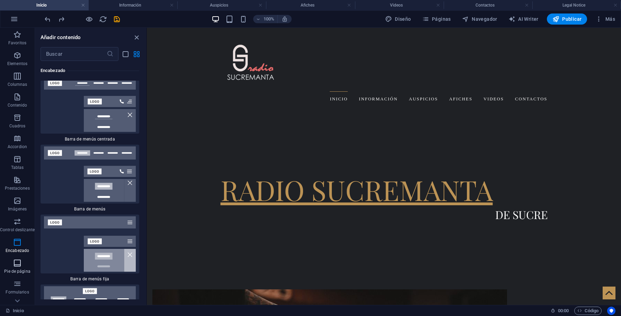
click at [19, 264] on icon "button" at bounding box center [17, 263] width 8 height 8
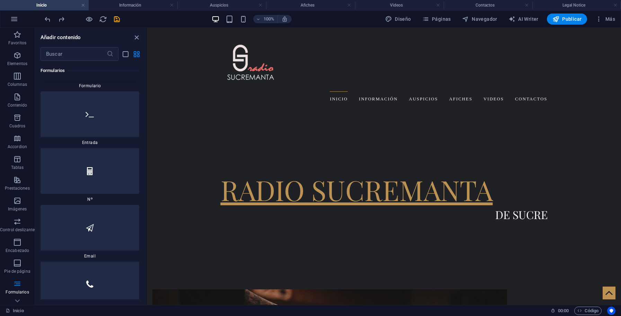
scroll to position [10660, 0]
click at [90, 137] on div at bounding box center [90, 114] width 99 height 46
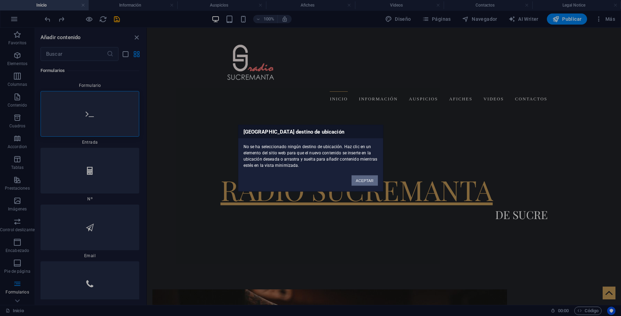
drag, startPoint x: 365, startPoint y: 182, endPoint x: 218, endPoint y: 154, distance: 149.4
click at [365, 182] on button "ACEPTAR" at bounding box center [364, 180] width 26 height 10
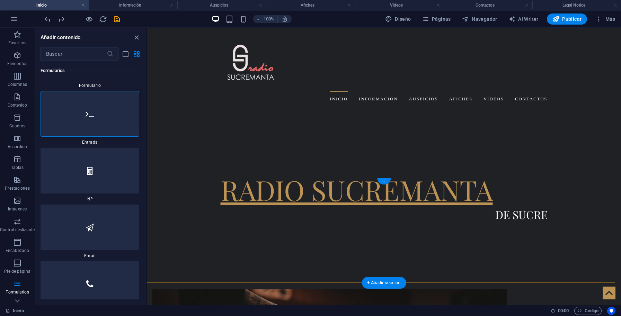
click at [383, 182] on div "+" at bounding box center [384, 181] width 14 height 6
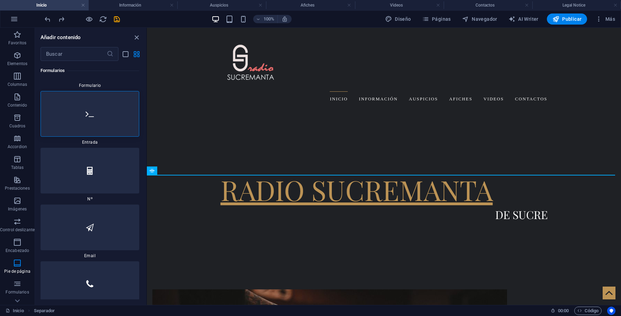
scroll to position [2390, 0]
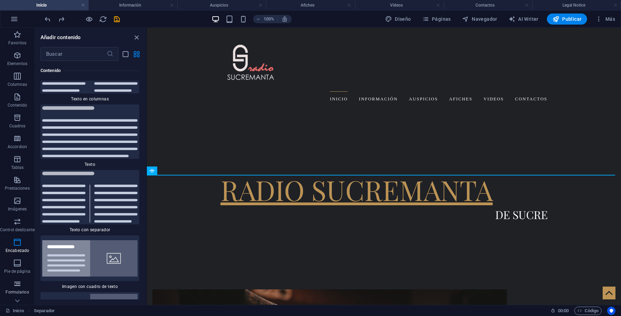
click at [17, 288] on icon "button" at bounding box center [17, 284] width 8 height 8
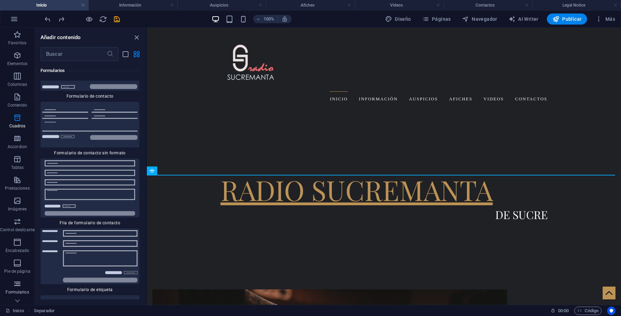
scroll to position [34, 0]
click at [19, 280] on p "Marketing" at bounding box center [17, 279] width 19 height 6
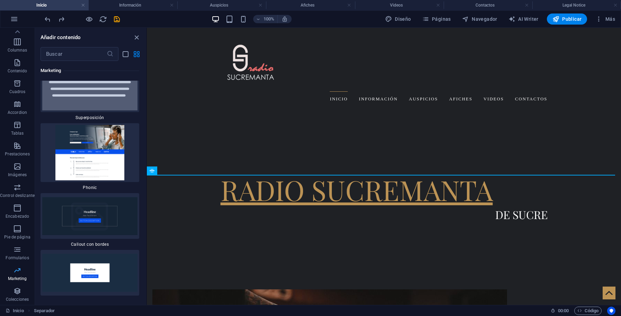
scroll to position [11467, 0]
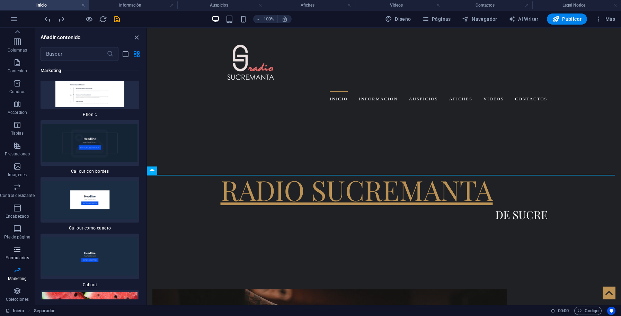
click at [20, 253] on icon "button" at bounding box center [17, 249] width 8 height 8
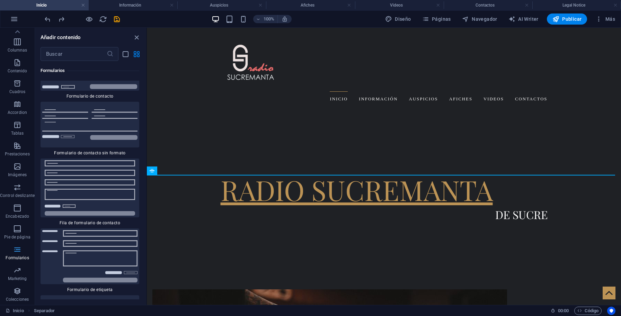
scroll to position [10343, 0]
drag, startPoint x: 19, startPoint y: 212, endPoint x: 30, endPoint y: 210, distance: 11.2
click at [19, 212] on icon "button" at bounding box center [17, 208] width 8 height 8
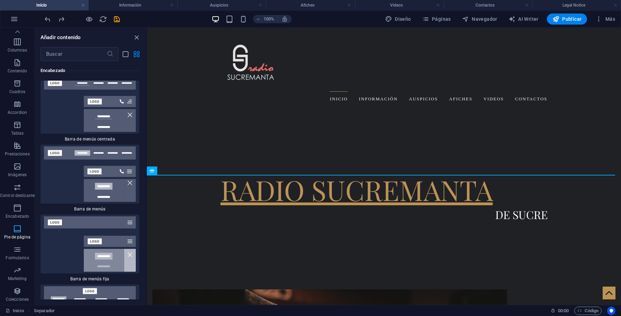
click at [19, 236] on p "Pie de página" at bounding box center [17, 237] width 26 height 6
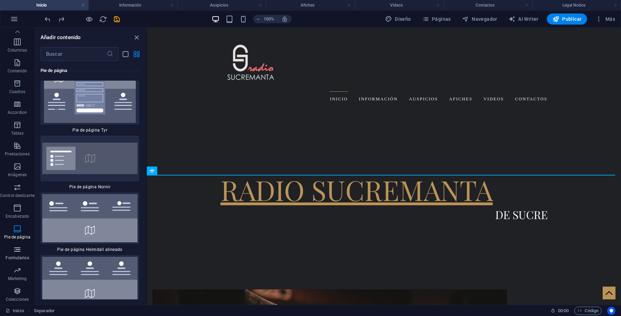
click at [18, 255] on span "Formularios" at bounding box center [17, 253] width 35 height 17
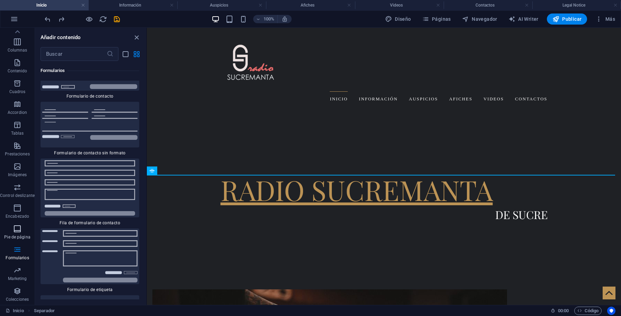
click at [17, 236] on p "Pie de página" at bounding box center [17, 237] width 26 height 6
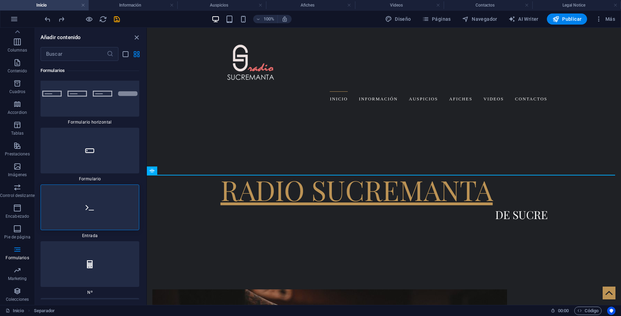
scroll to position [10629, 0]
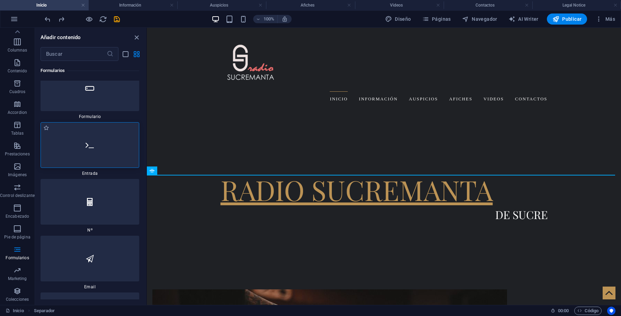
click at [83, 168] on div at bounding box center [90, 145] width 99 height 46
drag, startPoint x: 230, startPoint y: 267, endPoint x: 357, endPoint y: 219, distance: 135.9
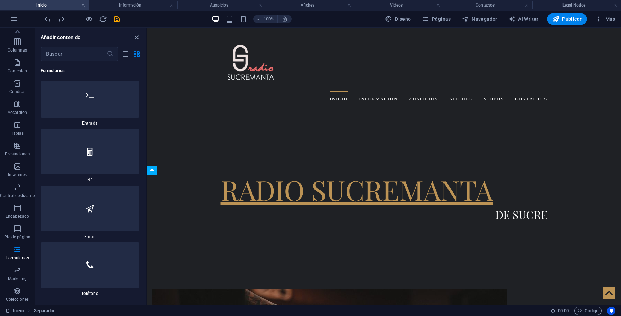
scroll to position [10692, 0]
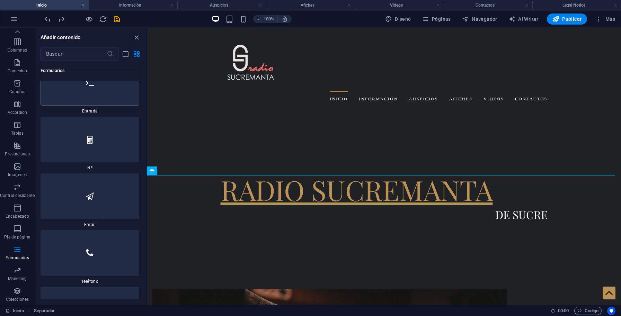
click at [95, 106] on div at bounding box center [90, 83] width 99 height 46
drag, startPoint x: 241, startPoint y: 210, endPoint x: 362, endPoint y: 199, distance: 121.6
click at [390, 286] on div "+ Añadir sección" at bounding box center [383, 283] width 44 height 12
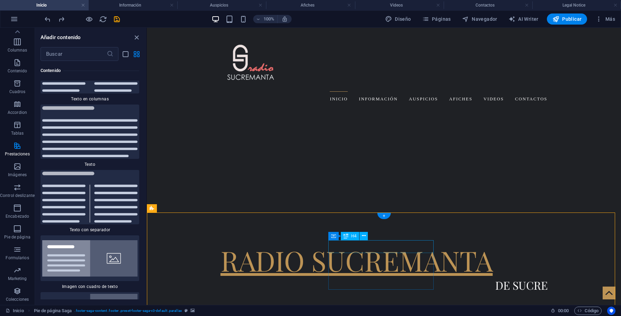
scroll to position [318, 0]
